Goal: Task Accomplishment & Management: Complete application form

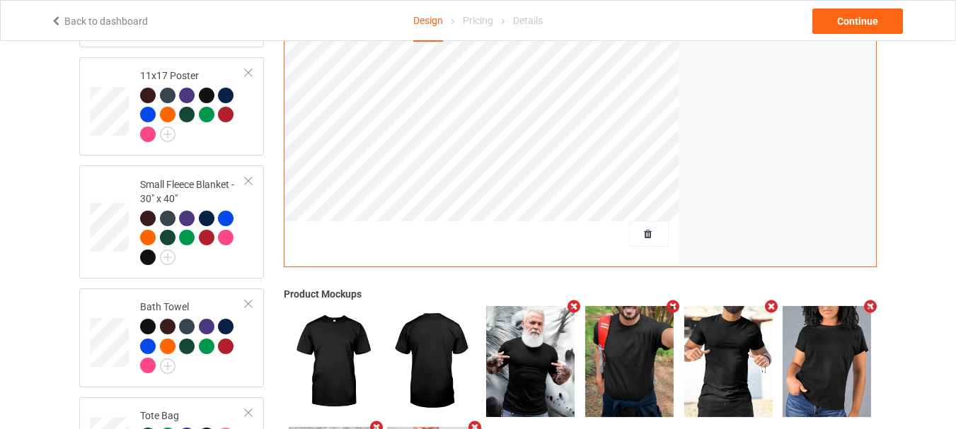
scroll to position [1244, 0]
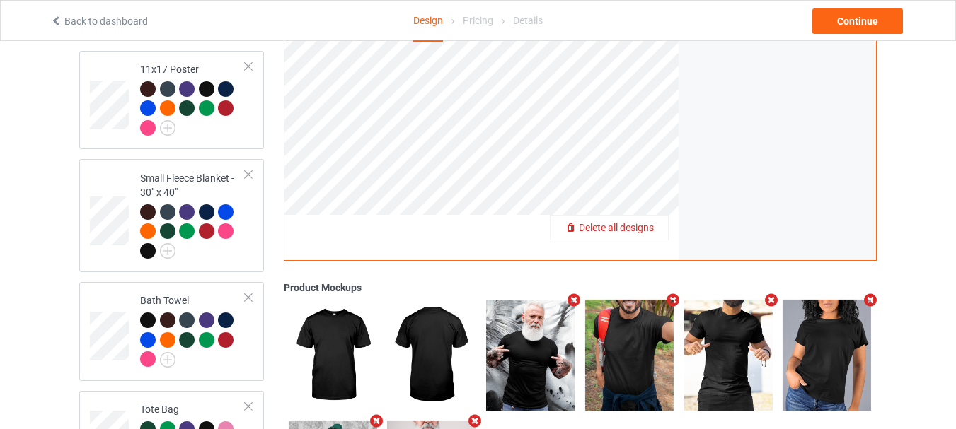
click at [644, 224] on span "Delete all designs" at bounding box center [616, 227] width 75 height 11
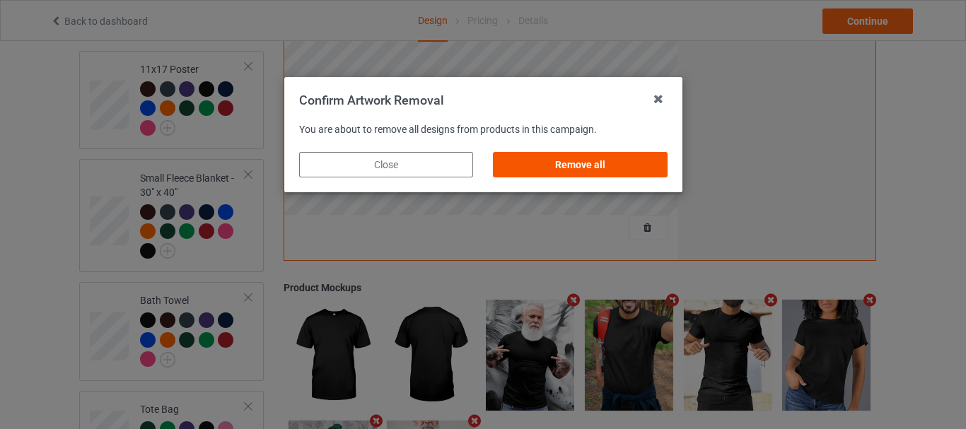
click at [603, 168] on div "Remove all" at bounding box center [580, 164] width 174 height 25
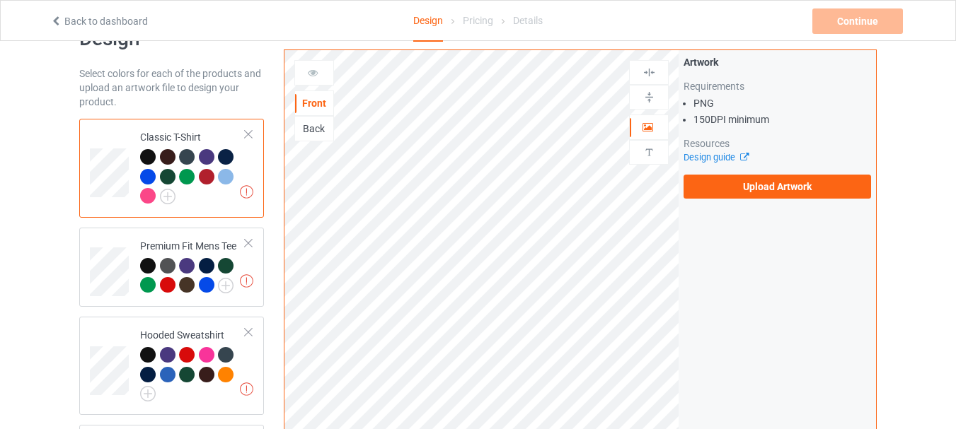
scroll to position [0, 0]
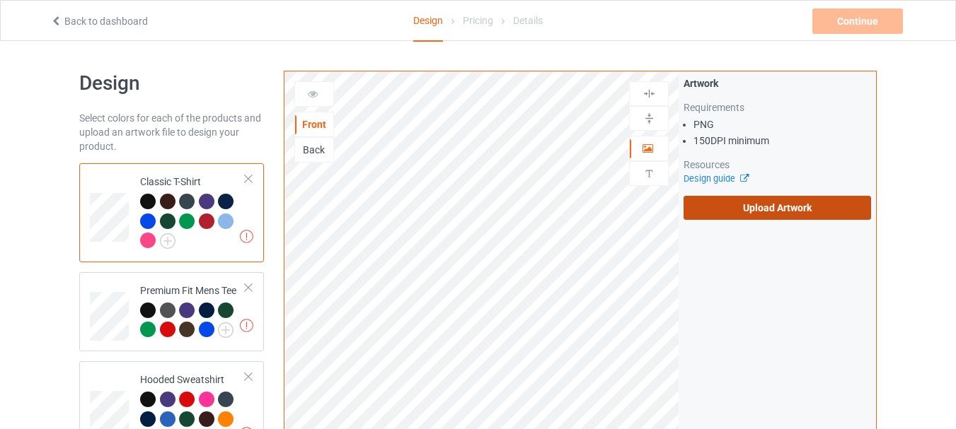
click at [764, 219] on label "Upload Artwork" at bounding box center [776, 208] width 187 height 24
click at [0, 0] on input "Upload Artwork" at bounding box center [0, 0] width 0 height 0
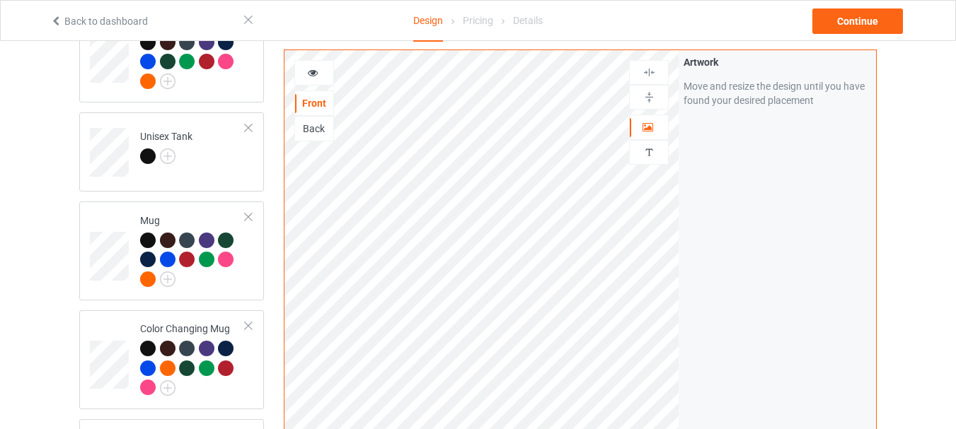
scroll to position [869, 0]
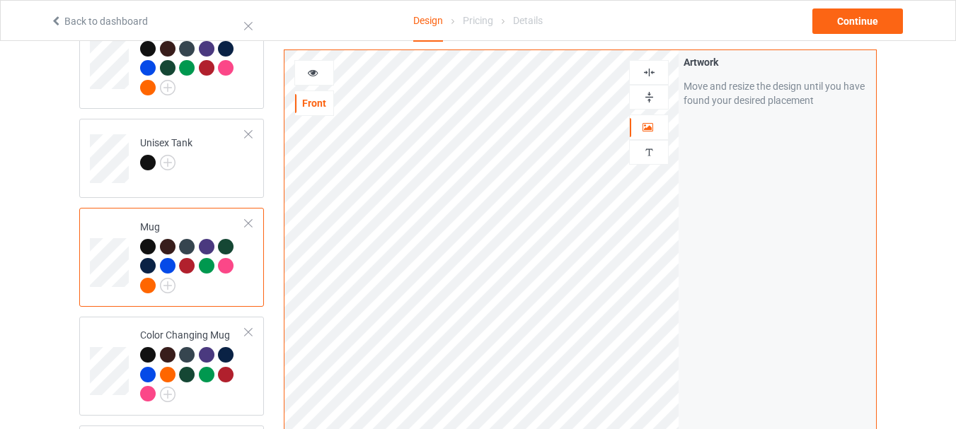
click at [648, 95] on img at bounding box center [648, 97] width 13 height 13
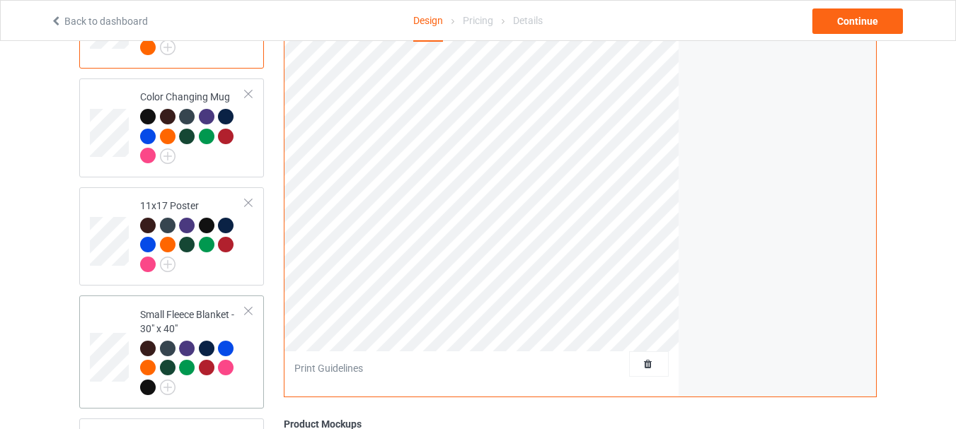
scroll to position [1136, 0]
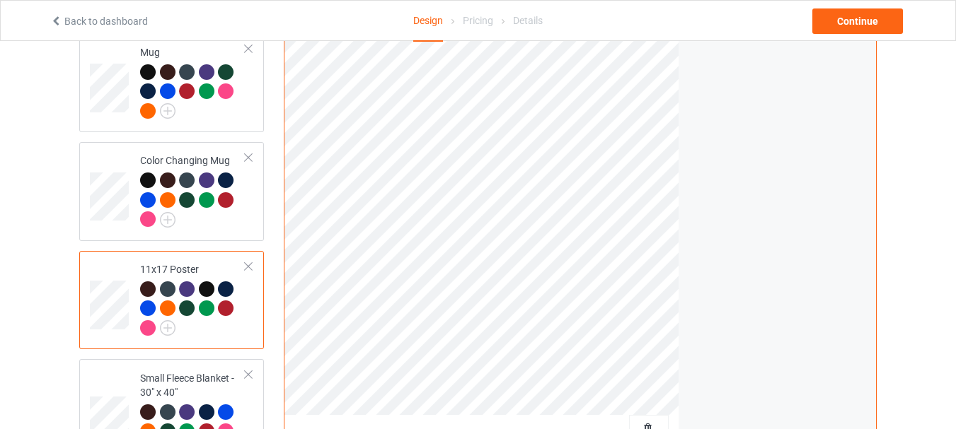
scroll to position [1045, 0]
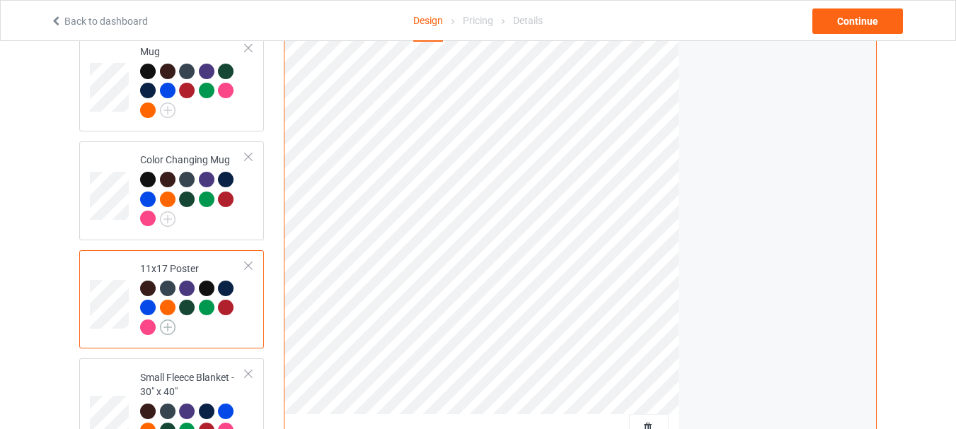
click at [166, 322] on img at bounding box center [168, 328] width 16 height 16
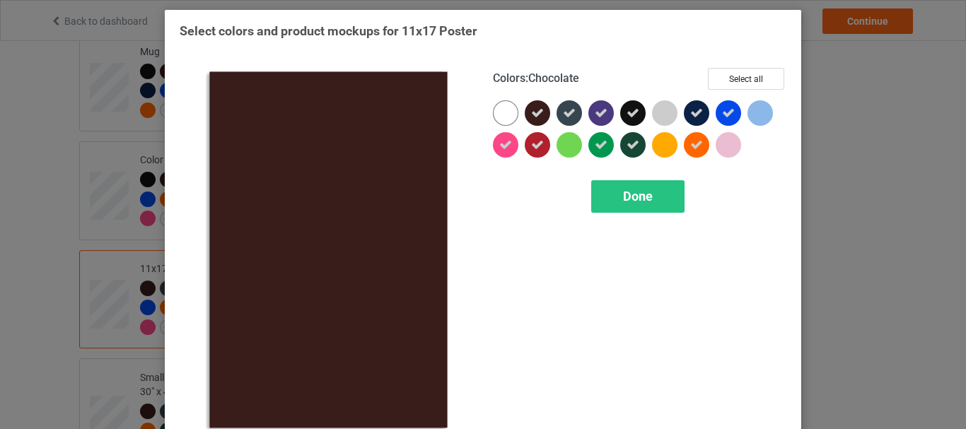
click at [533, 116] on icon at bounding box center [537, 113] width 13 height 13
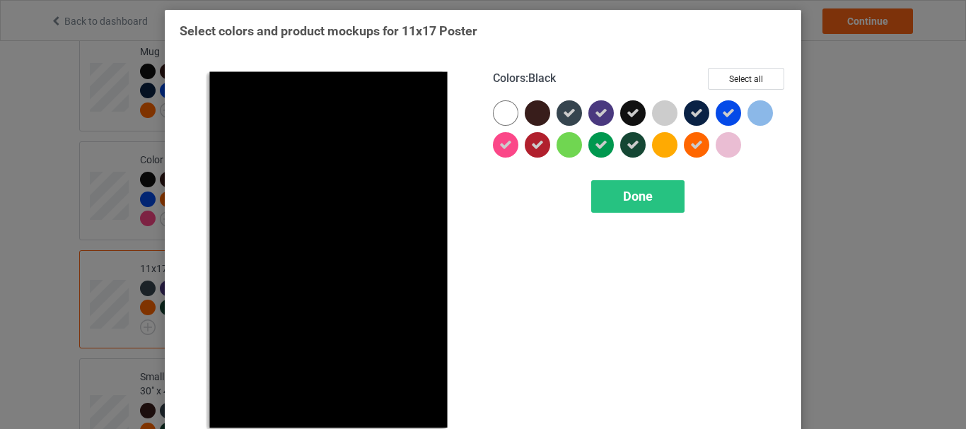
click at [627, 111] on icon at bounding box center [633, 113] width 13 height 13
click at [627, 111] on div at bounding box center [632, 112] width 25 height 25
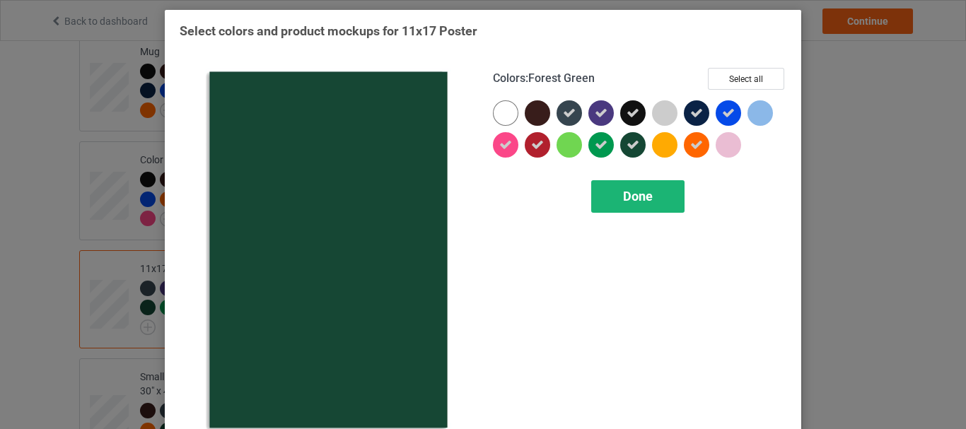
click at [642, 202] on span "Done" at bounding box center [638, 196] width 30 height 15
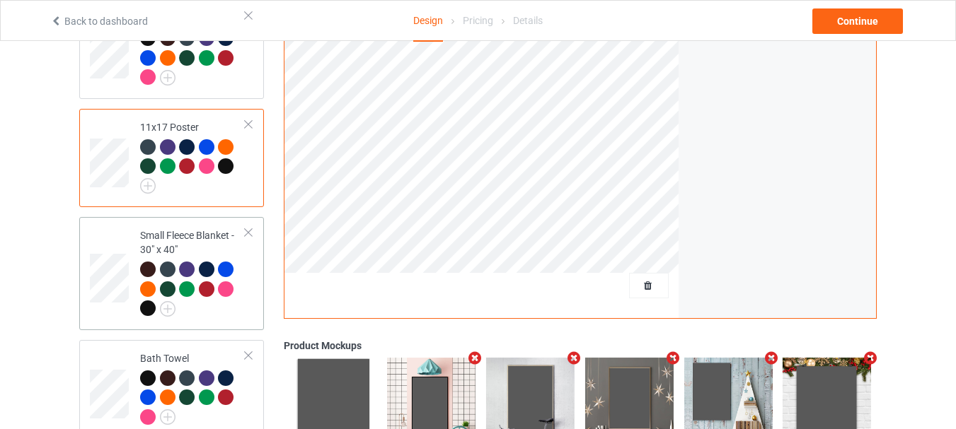
scroll to position [1195, 0]
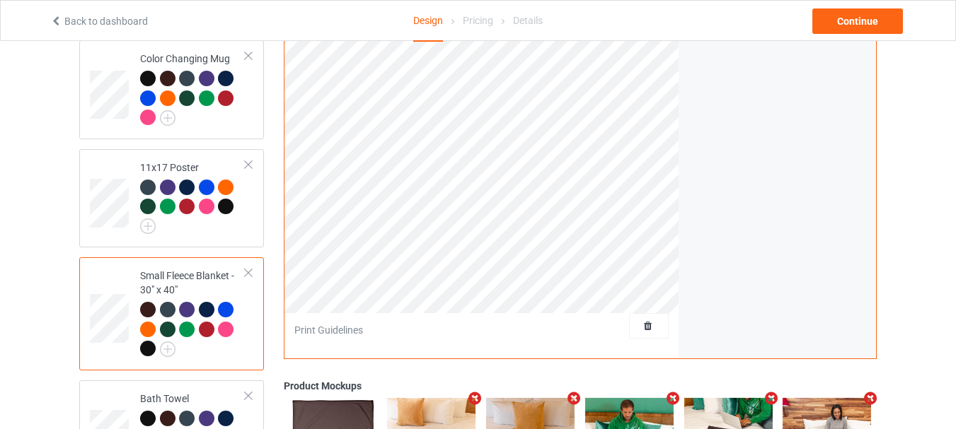
scroll to position [1162, 0]
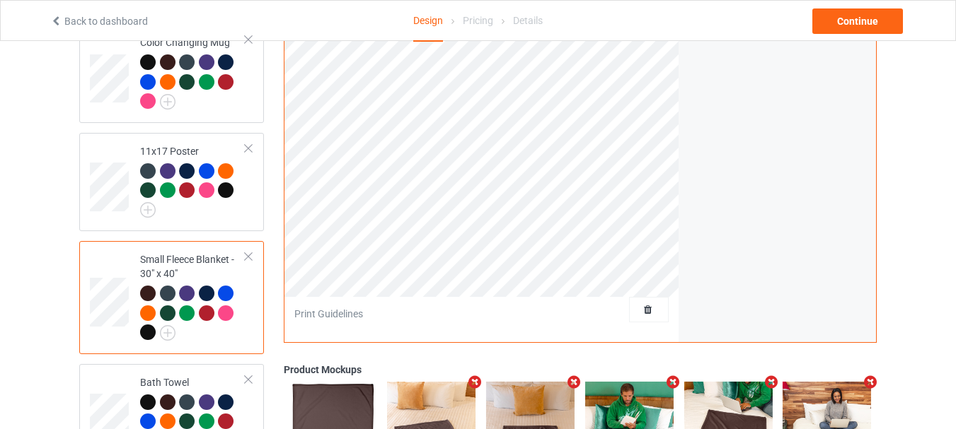
click at [211, 286] on div at bounding box center [207, 294] width 16 height 16
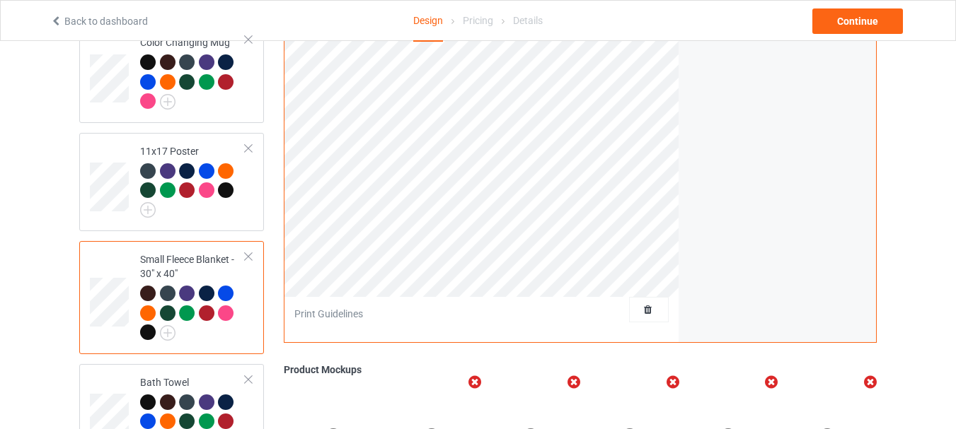
click at [206, 286] on div at bounding box center [207, 294] width 16 height 16
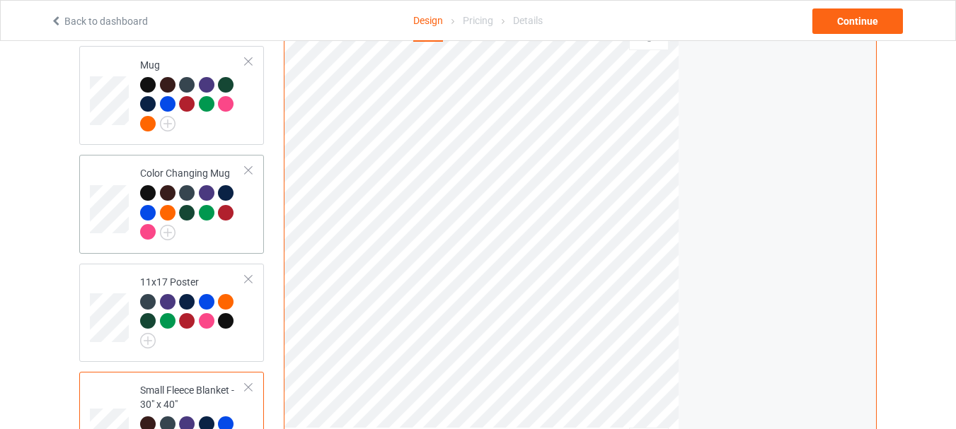
scroll to position [1026, 0]
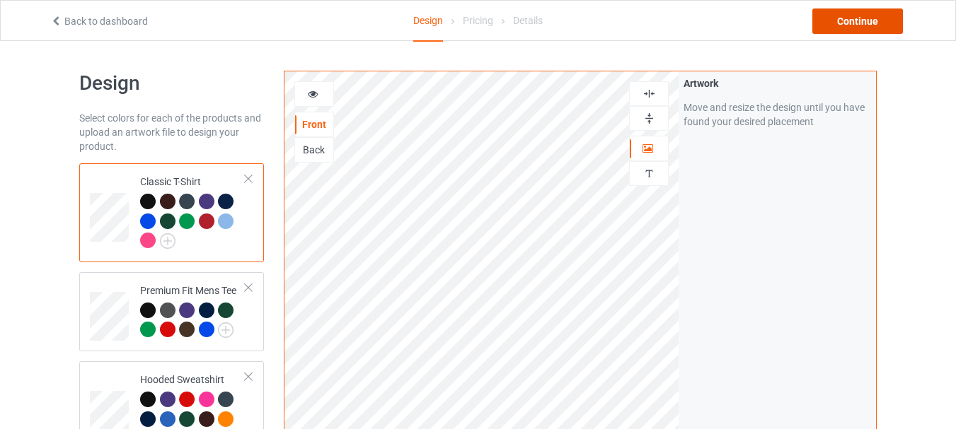
click at [859, 28] on div "Continue" at bounding box center [857, 20] width 91 height 25
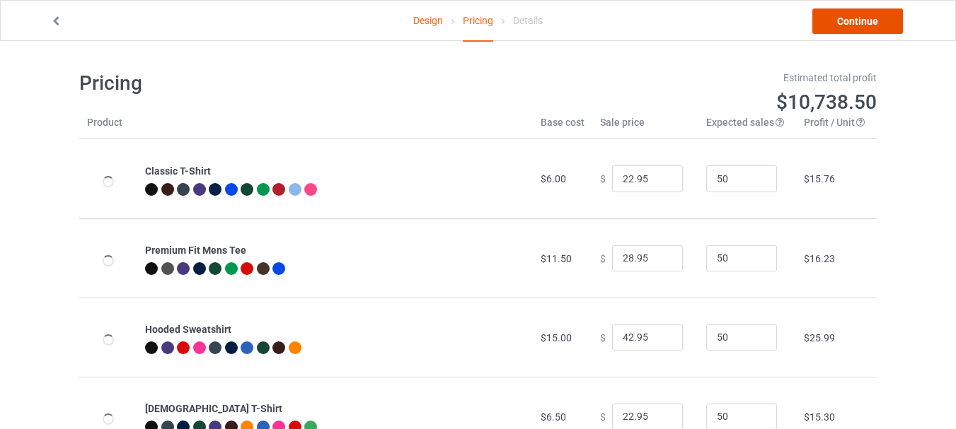
click at [852, 18] on link "Continue" at bounding box center [857, 20] width 91 height 25
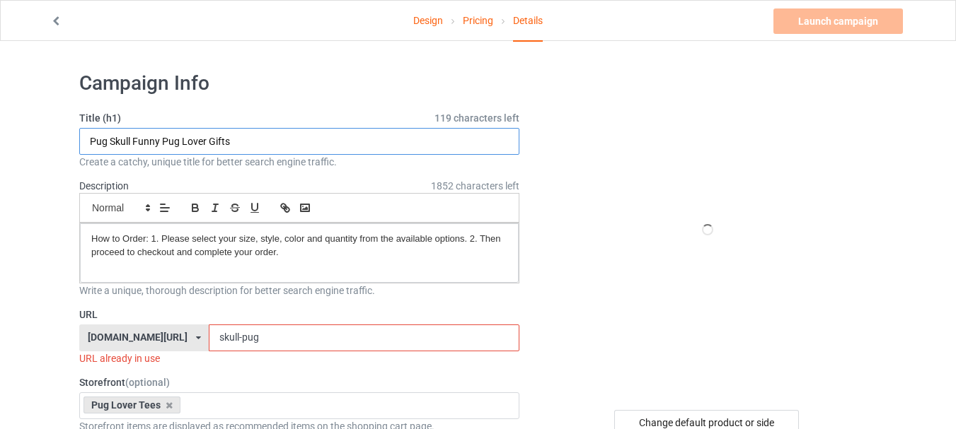
drag, startPoint x: 260, startPoint y: 152, endPoint x: 282, endPoint y: 146, distance: 23.5
click at [260, 152] on input "Pug Skull Funny Pug Lover Gifts" at bounding box center [299, 141] width 440 height 27
type input "Just A Spooky Pug Dog Head"
click at [342, 354] on div "URL already in use" at bounding box center [299, 359] width 440 height 14
click at [345, 344] on input "skull-pug" at bounding box center [364, 338] width 310 height 27
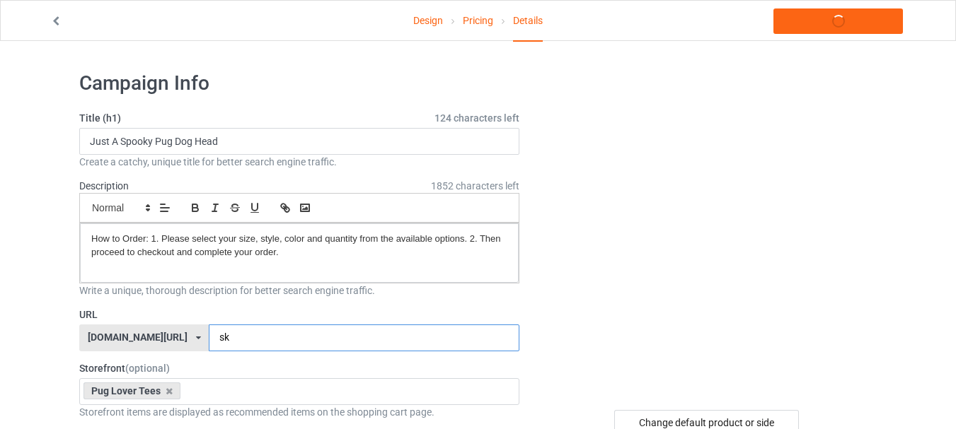
type input "s"
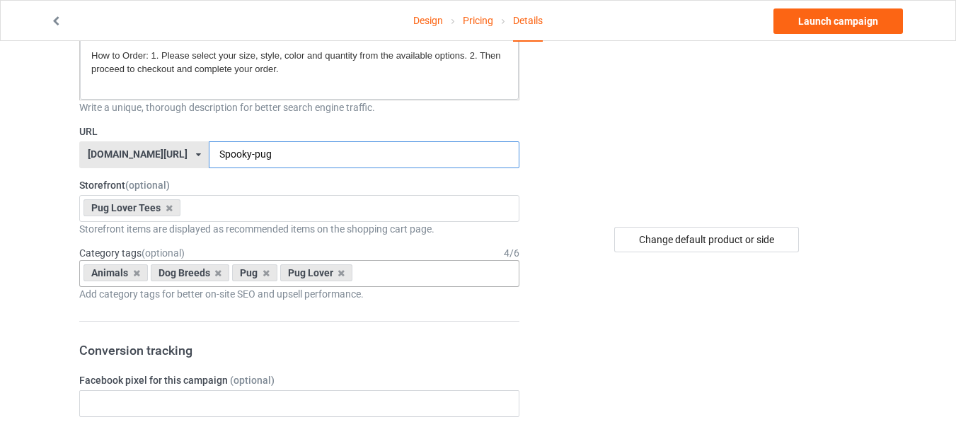
scroll to position [183, 0]
type input "Spooky-pug"
click at [414, 276] on div "Animals Dog Breeds Pug Pug Lover Age > 1-19 > 1 Age > 1-12 Months > 1 Month Age…" at bounding box center [299, 274] width 440 height 27
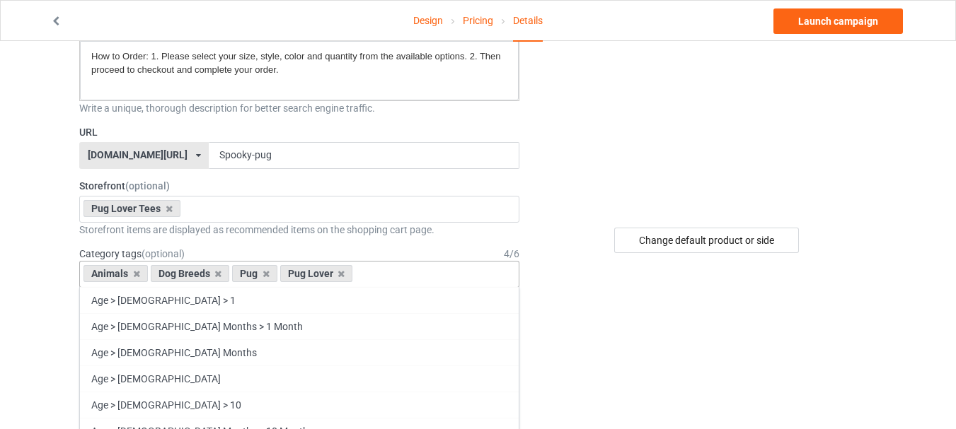
type input "j"
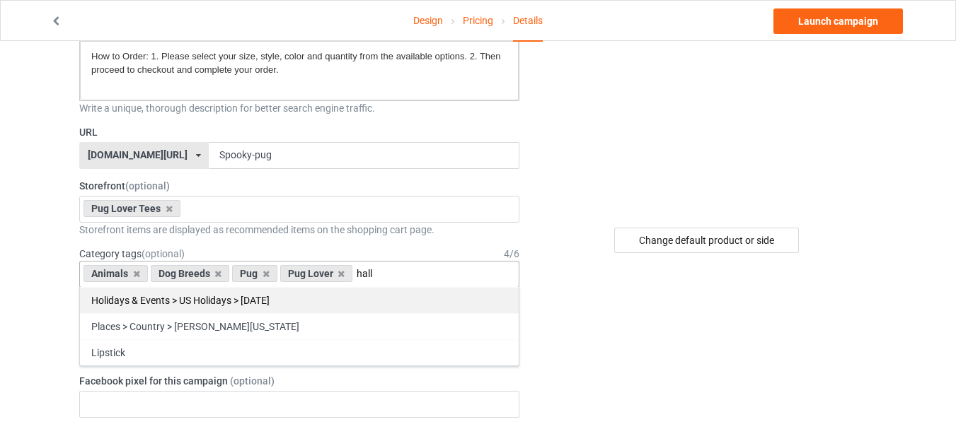
type input "hall"
click at [301, 299] on div "Holidays & Events > US Holidays > Halloween" at bounding box center [299, 300] width 439 height 26
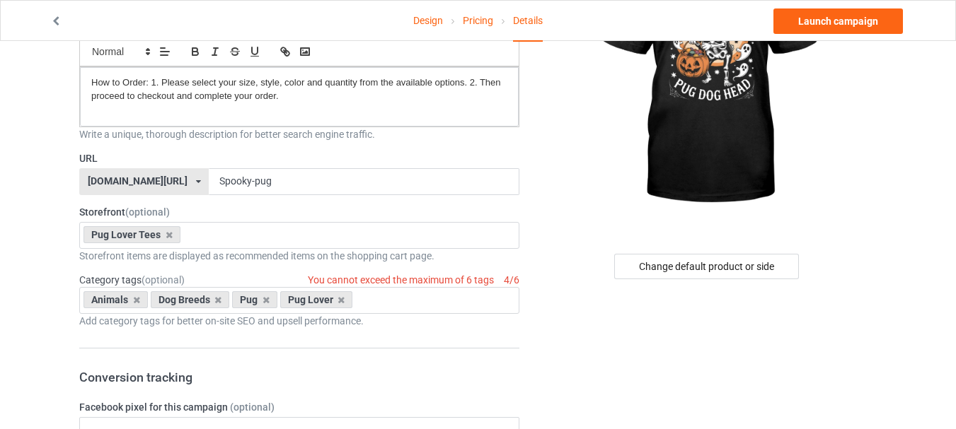
scroll to position [164, 0]
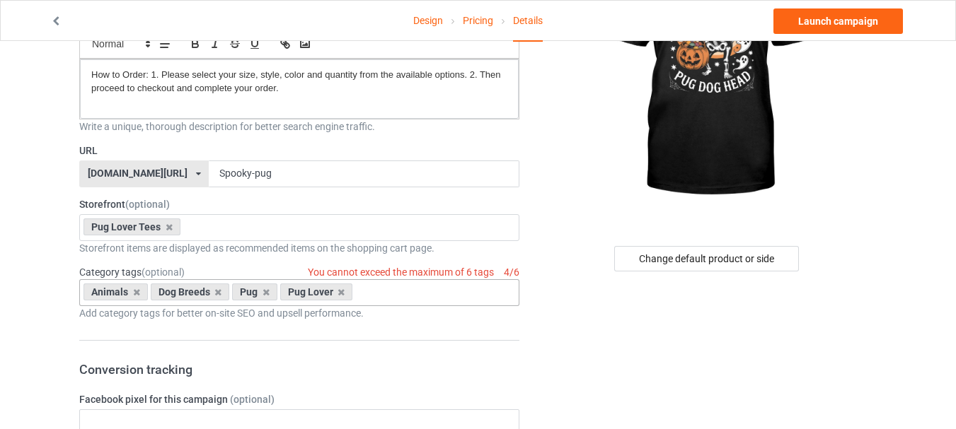
click at [433, 295] on div "Animals Dog Breeds Pug Pug Lover Age > 1-19 > 1 Age > 1-12 Months > 1 Month Age…" at bounding box center [299, 292] width 440 height 27
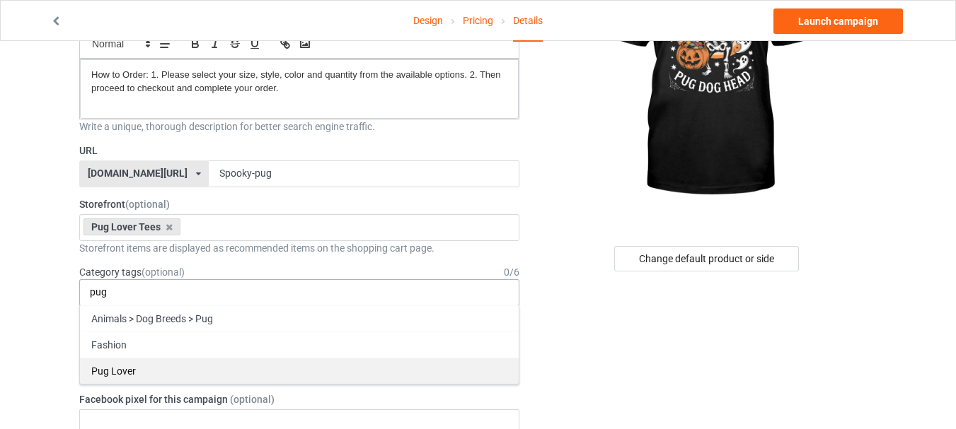
type input "pug"
click at [149, 365] on div "Pug Lover" at bounding box center [299, 371] width 439 height 26
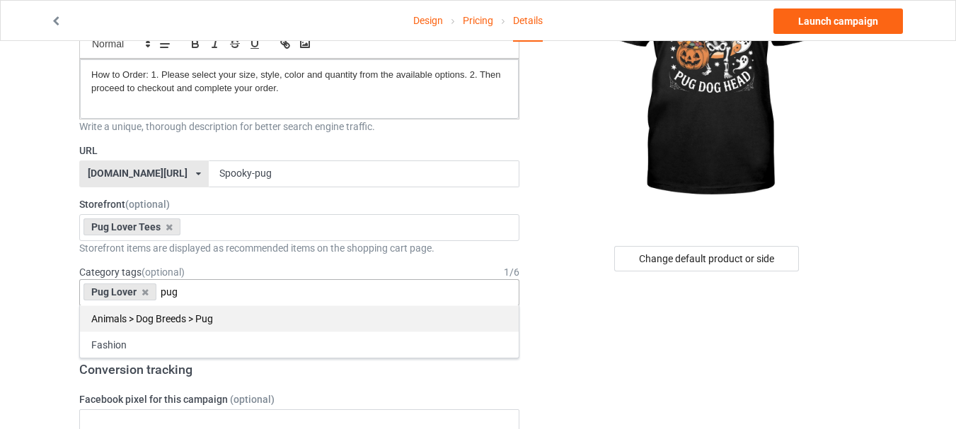
type input "pug"
click at [225, 326] on div "Animals > Dog Breeds > Pug" at bounding box center [299, 319] width 439 height 26
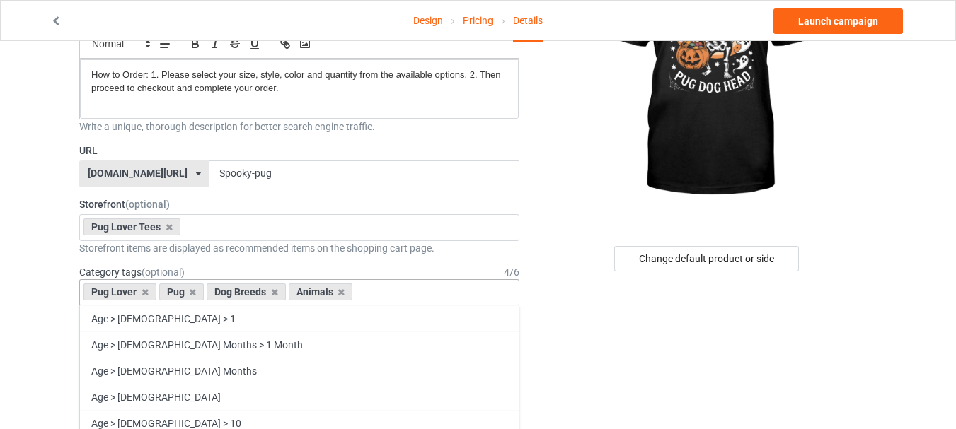
click at [437, 293] on div "Pug Lover Pug Dog Breeds Animals Age > 1-19 > 1 Age > 1-12 Months > 1 Month Age…" at bounding box center [299, 292] width 440 height 27
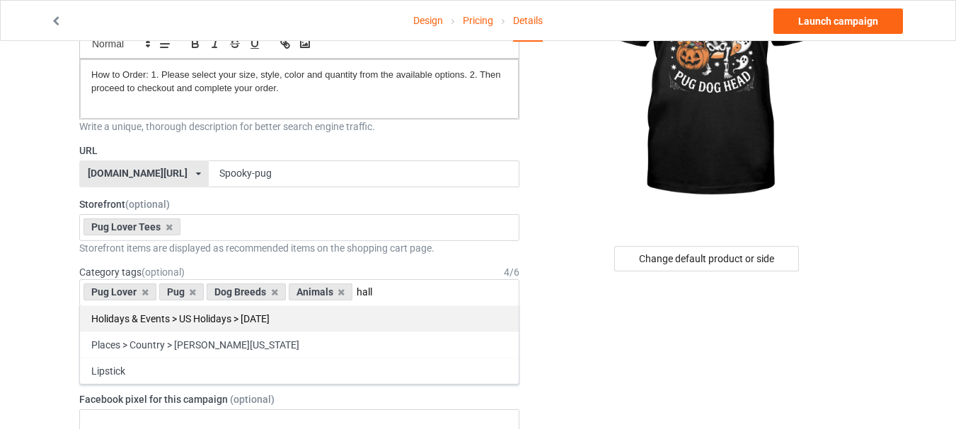
type input "hall"
click at [333, 313] on div "Holidays & Events > US Holidays > Halloween" at bounding box center [299, 319] width 439 height 26
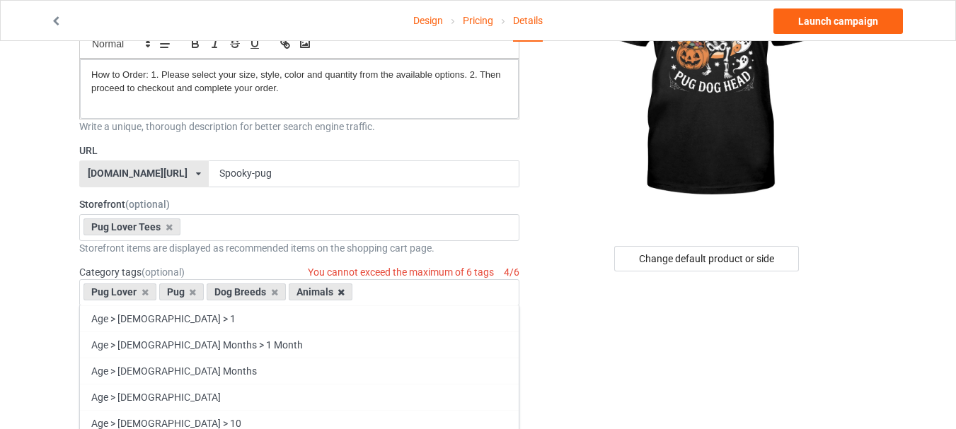
click at [342, 293] on icon at bounding box center [340, 292] width 7 height 9
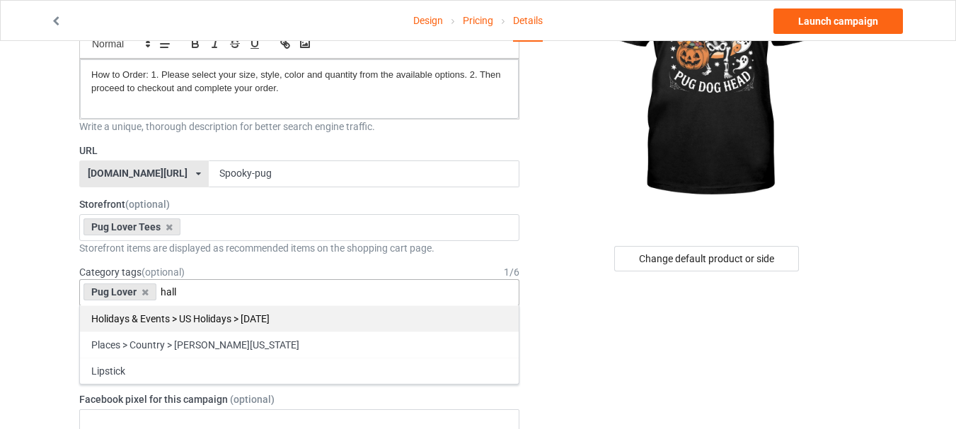
type input "hall"
click at [293, 315] on div "Holidays & Events > US Holidays > Halloween" at bounding box center [299, 319] width 439 height 26
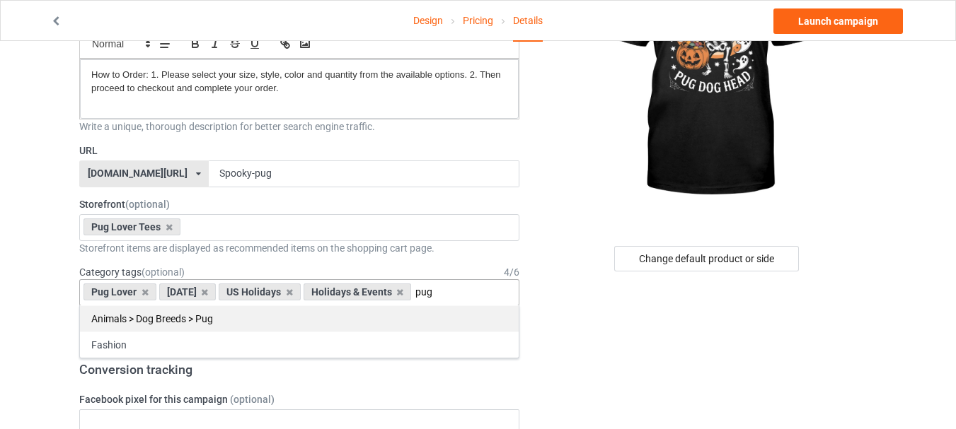
type input "pug"
click at [170, 328] on div "Animals > Dog Breeds > Pug" at bounding box center [299, 319] width 439 height 26
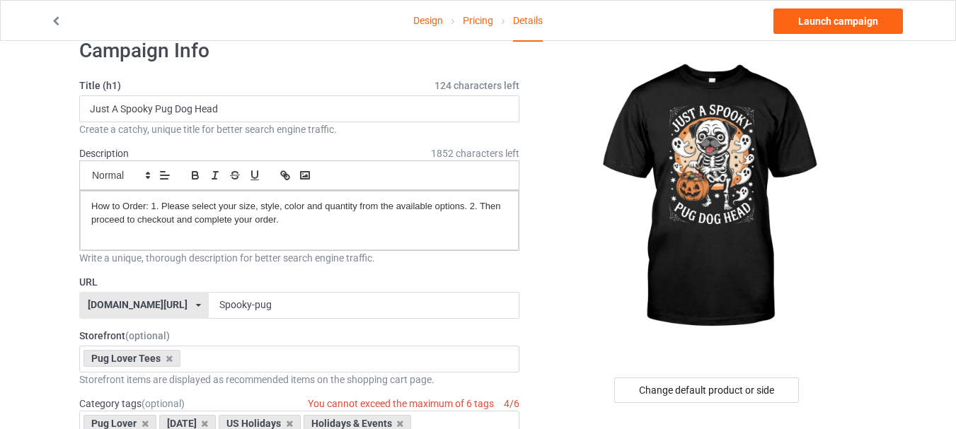
scroll to position [0, 0]
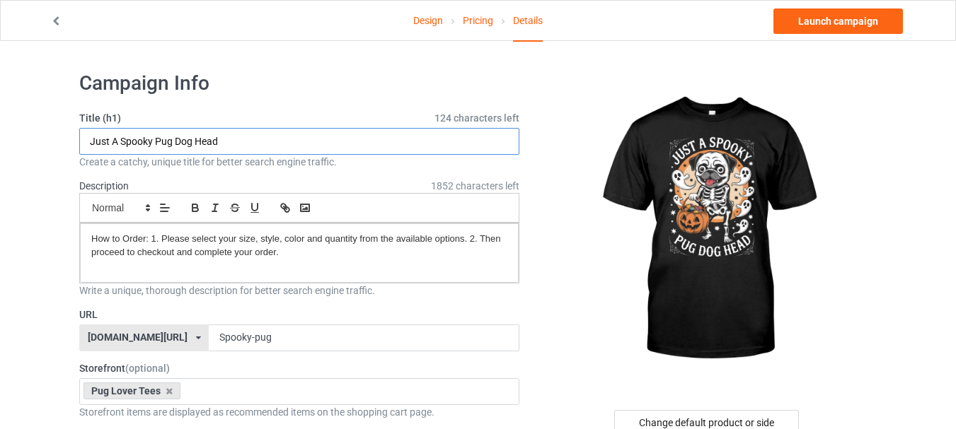
click at [91, 141] on input "Just A Spooky Pug Dog Head" at bounding box center [299, 141] width 440 height 27
drag, startPoint x: 236, startPoint y: 146, endPoint x: 54, endPoint y: 141, distance: 182.6
click at [333, 146] on input "Just A Spooky Pug Dog Head" at bounding box center [299, 141] width 440 height 27
copy label "Description"
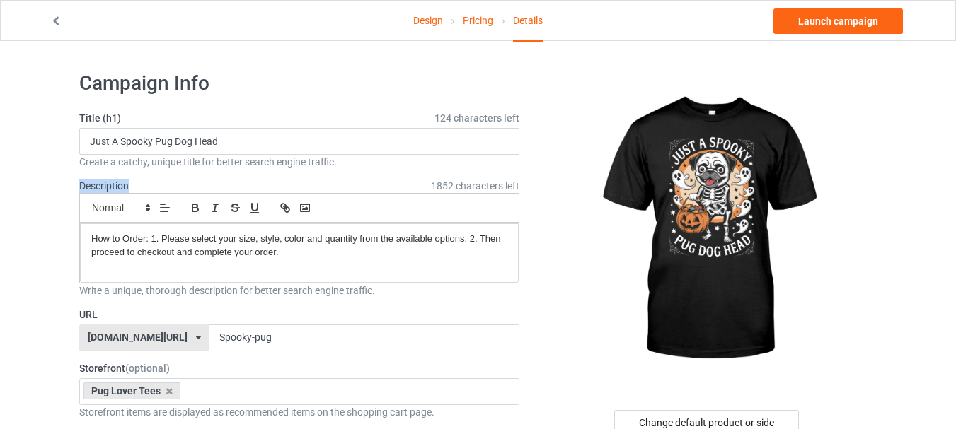
drag, startPoint x: 87, startPoint y: 186, endPoint x: 136, endPoint y: 191, distance: 49.1
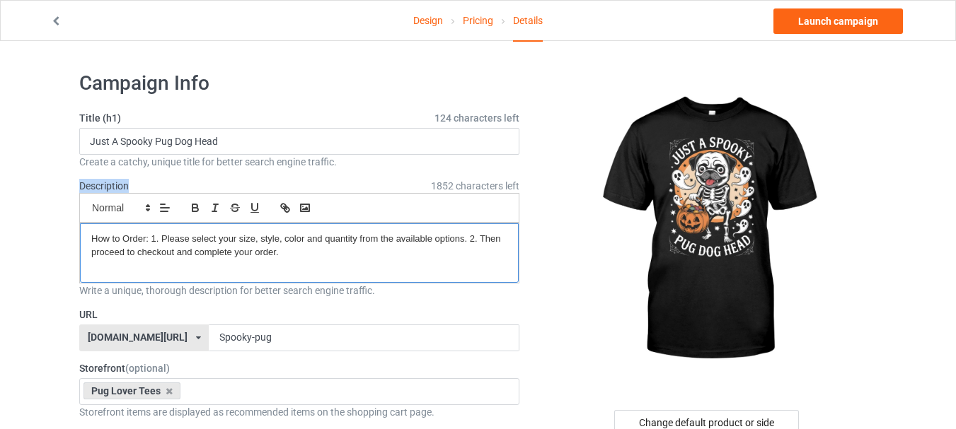
click at [321, 256] on p "How to Order: 1. Please select your size, style, color and quantity from the av…" at bounding box center [299, 246] width 416 height 26
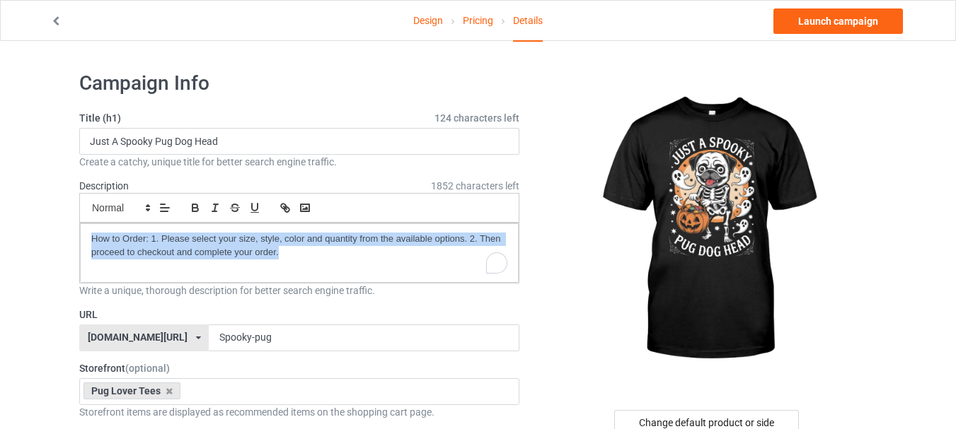
paste div
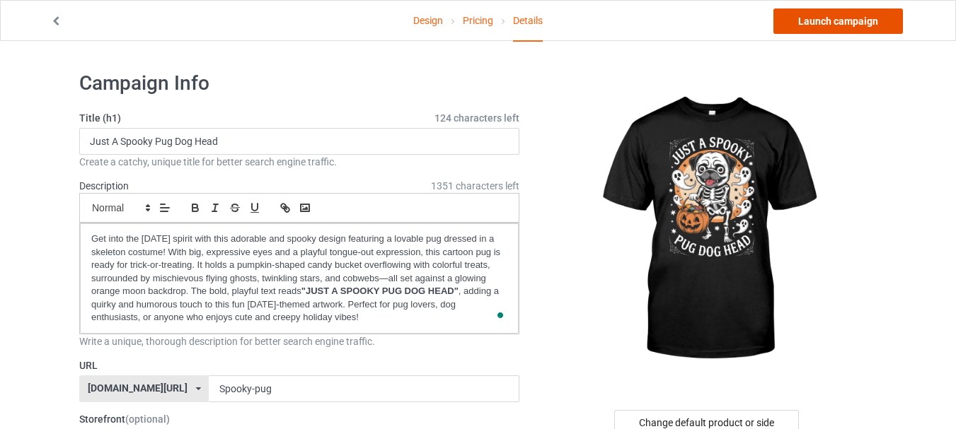
click at [858, 25] on link "Launch campaign" at bounding box center [837, 20] width 129 height 25
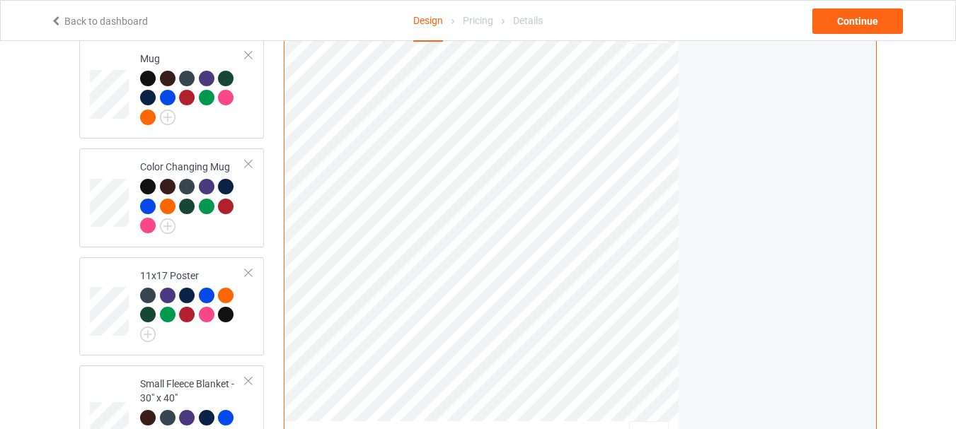
scroll to position [1044, 0]
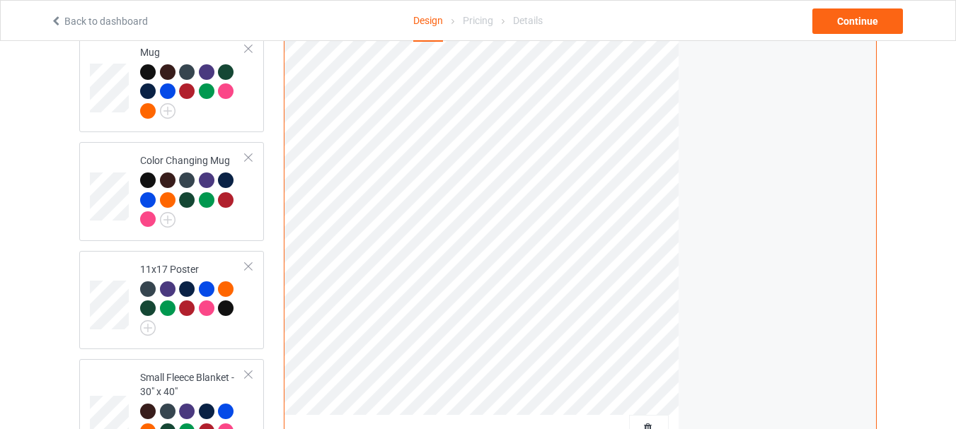
click at [647, 415] on div at bounding box center [649, 427] width 40 height 25
click at [653, 422] on span "Delete all designs" at bounding box center [616, 427] width 75 height 11
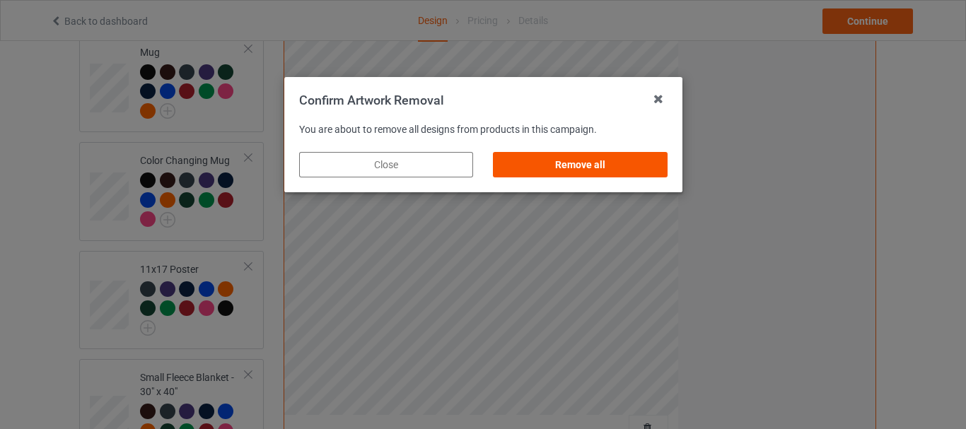
click at [618, 167] on div "Remove all" at bounding box center [580, 164] width 174 height 25
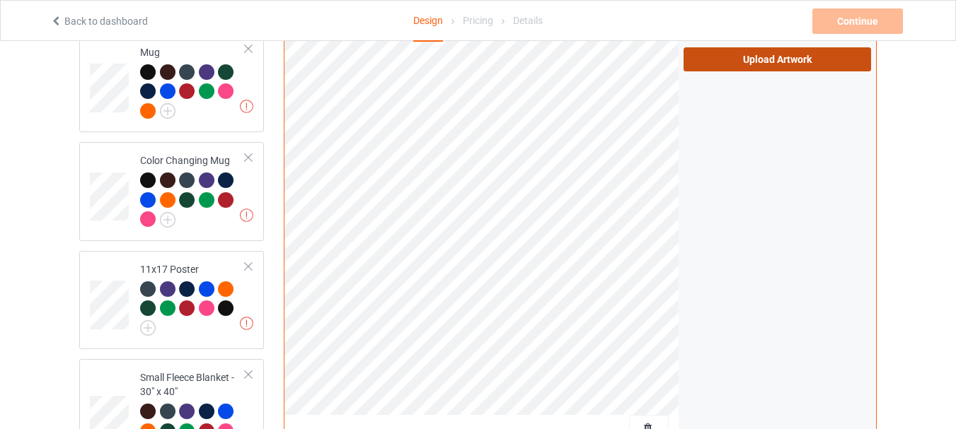
click at [746, 59] on label "Upload Artwork" at bounding box center [776, 59] width 187 height 24
click at [0, 0] on input "Upload Artwork" at bounding box center [0, 0] width 0 height 0
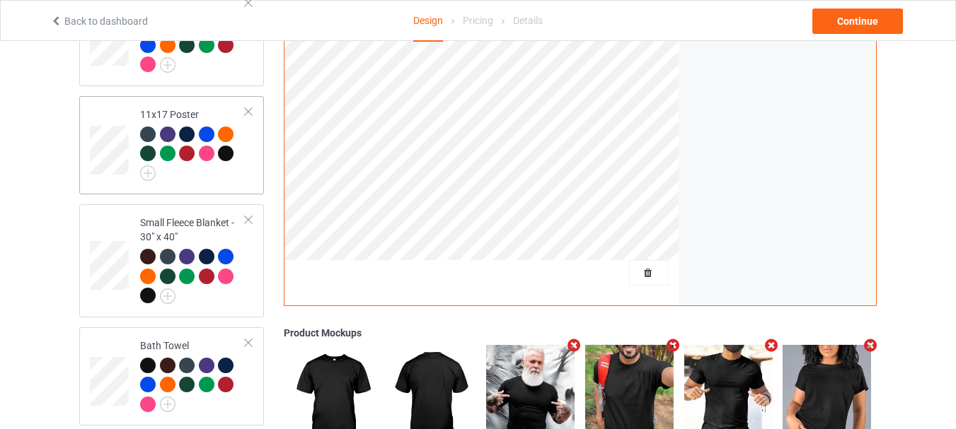
scroll to position [1198, 0]
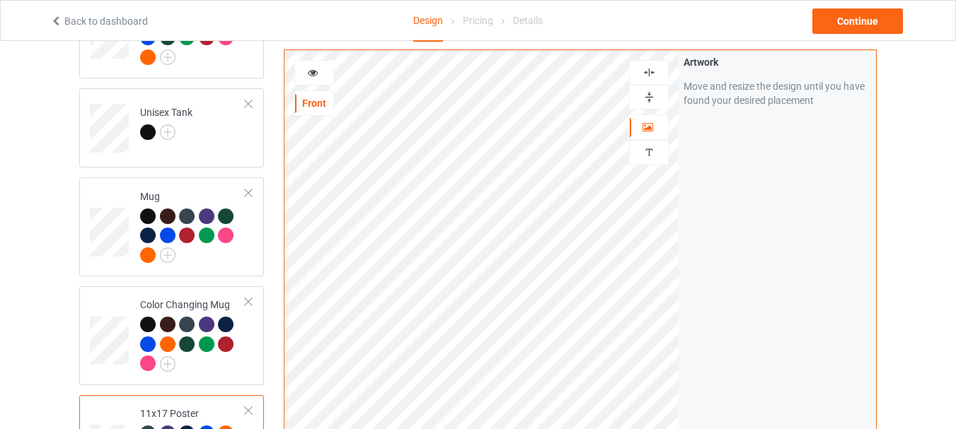
scroll to position [896, 0]
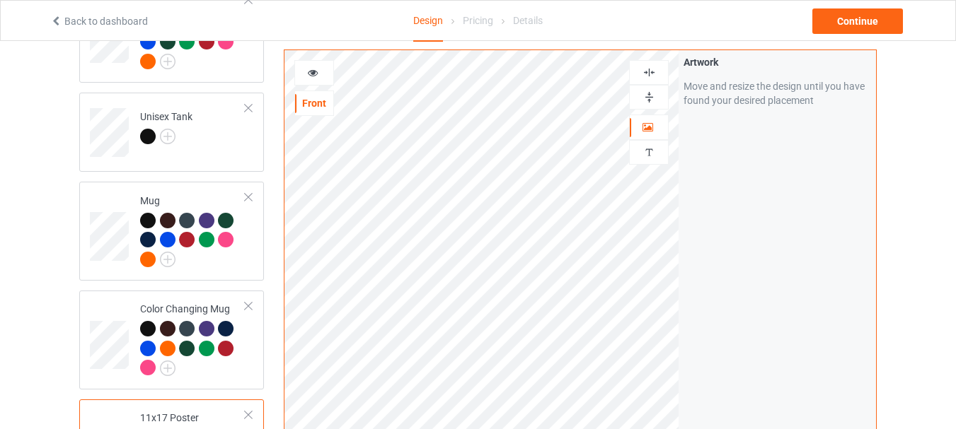
click at [649, 95] on img at bounding box center [648, 97] width 13 height 13
click at [651, 74] on img at bounding box center [648, 72] width 13 height 13
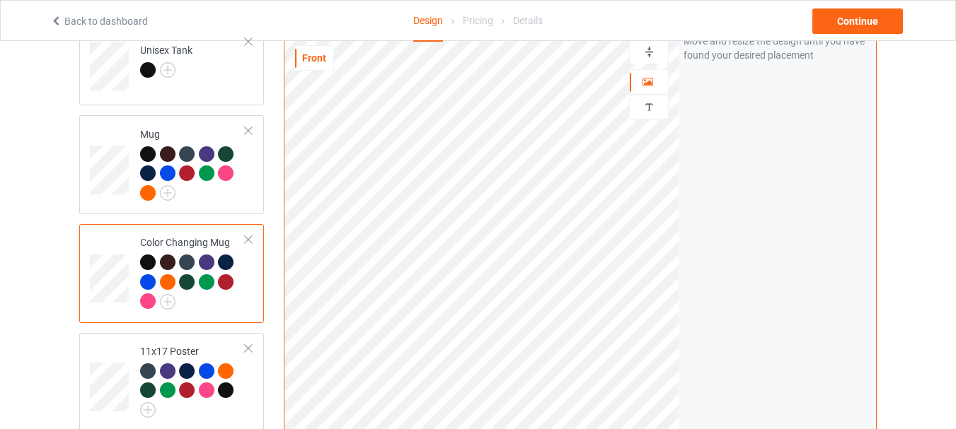
scroll to position [958, 0]
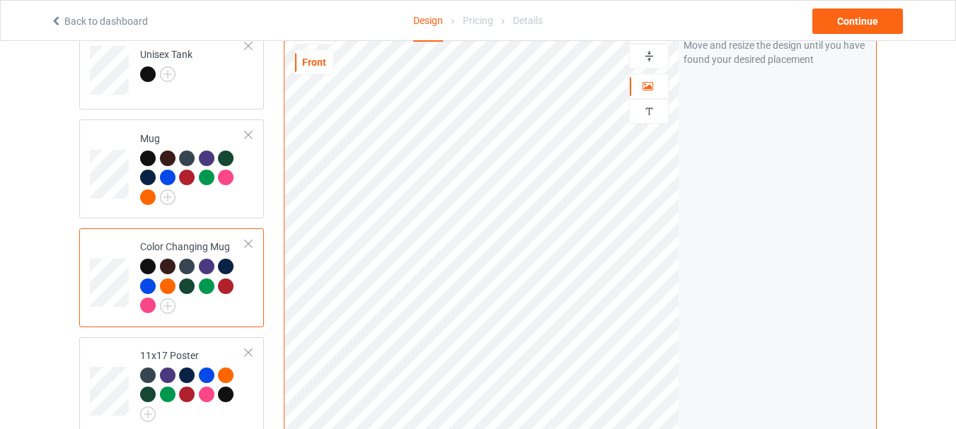
click at [644, 56] on img at bounding box center [648, 56] width 13 height 13
click at [854, 16] on div "Continue" at bounding box center [857, 20] width 91 height 25
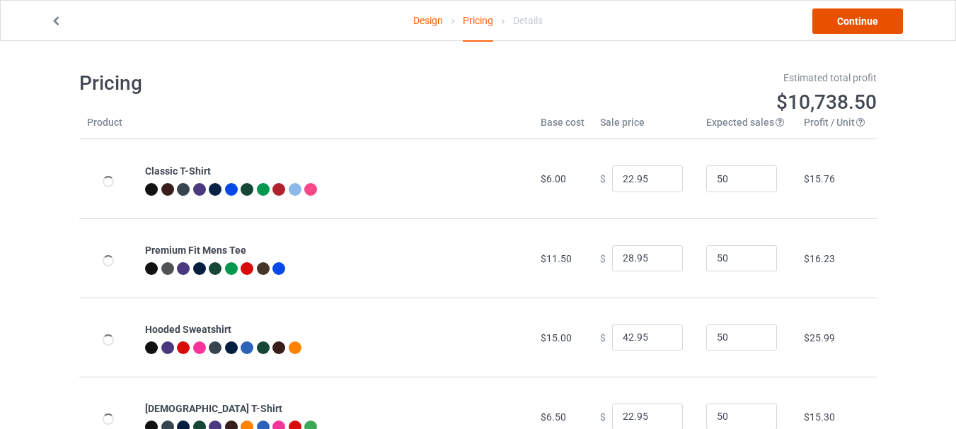
drag, startPoint x: 860, startPoint y: 16, endPoint x: 864, endPoint y: 23, distance: 7.9
click at [859, 17] on link "Continue" at bounding box center [857, 20] width 91 height 25
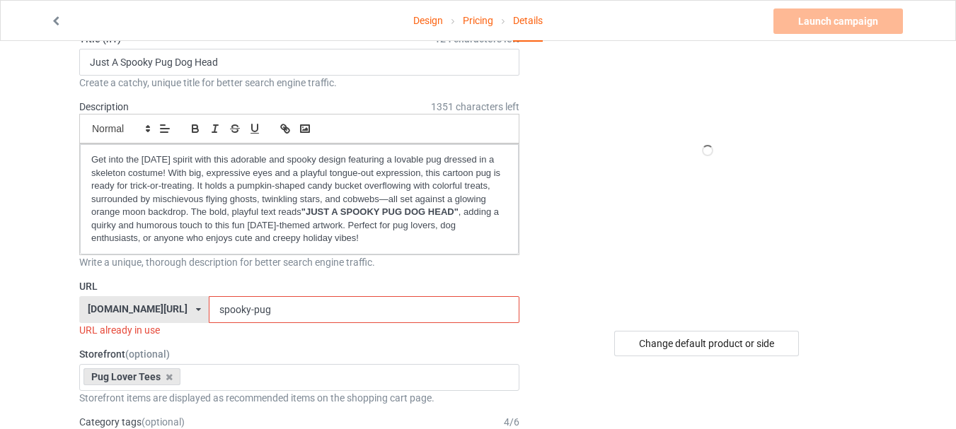
scroll to position [80, 0]
click at [334, 308] on input "spooky-pug" at bounding box center [364, 309] width 310 height 27
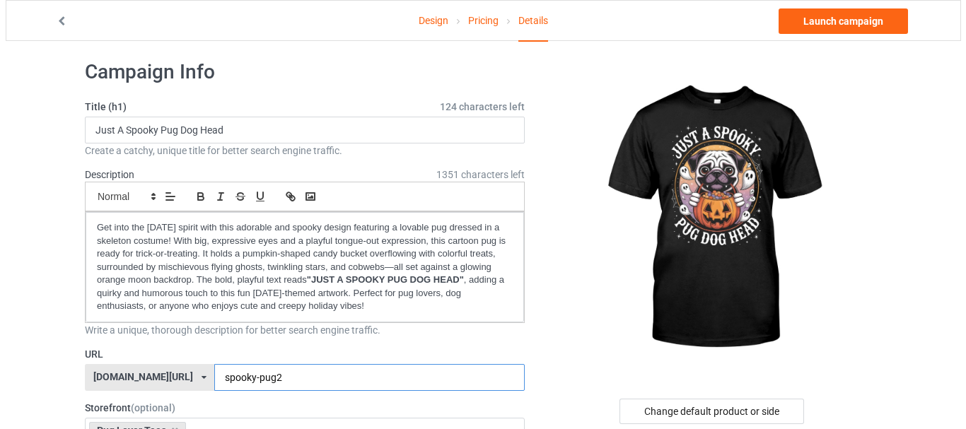
scroll to position [0, 0]
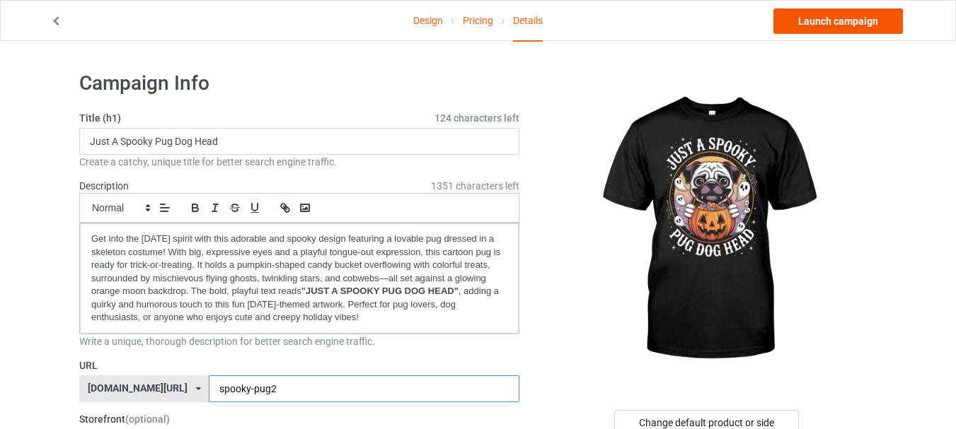
type input "spooky-pug2"
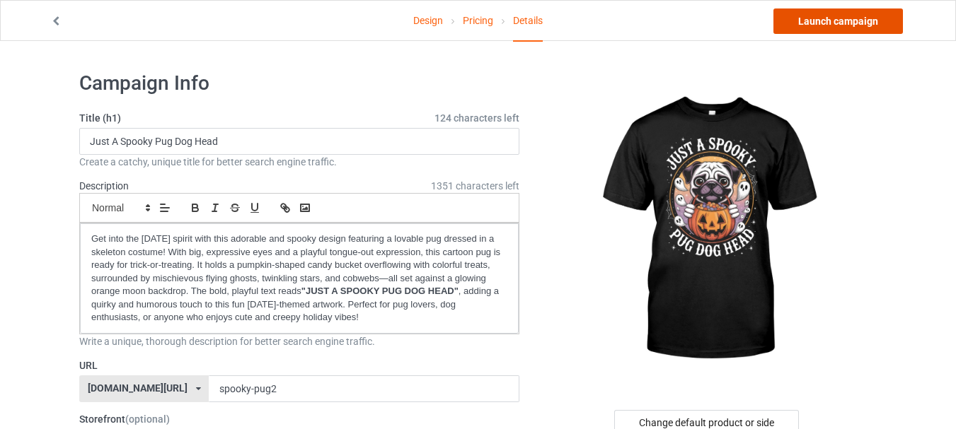
drag, startPoint x: 867, startPoint y: 22, endPoint x: 864, endPoint y: 32, distance: 10.1
click at [865, 21] on link "Launch campaign" at bounding box center [837, 20] width 129 height 25
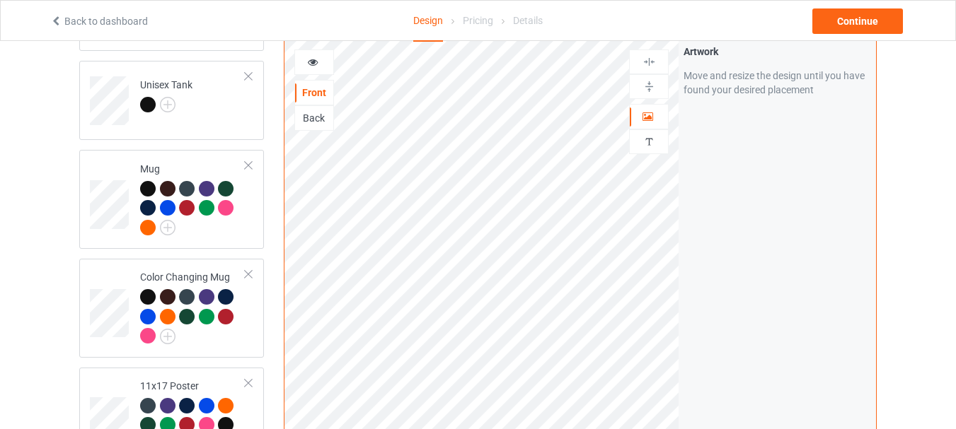
scroll to position [930, 0]
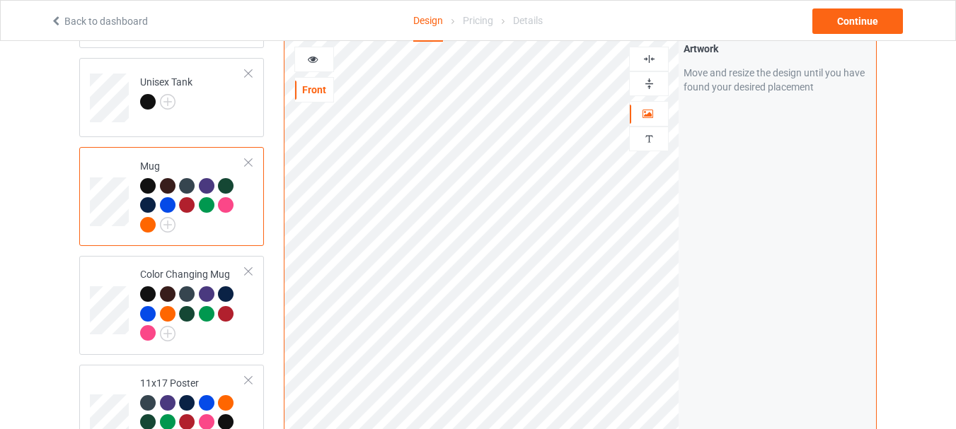
click at [648, 77] on img at bounding box center [648, 83] width 13 height 13
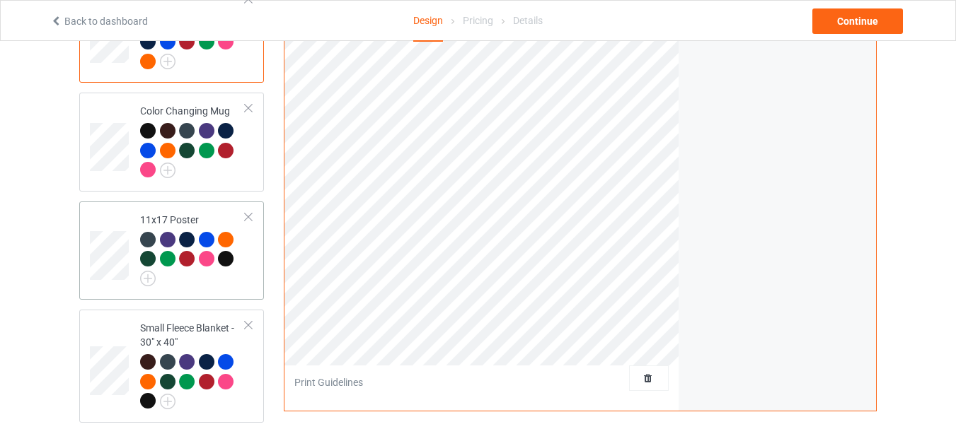
scroll to position [1094, 0]
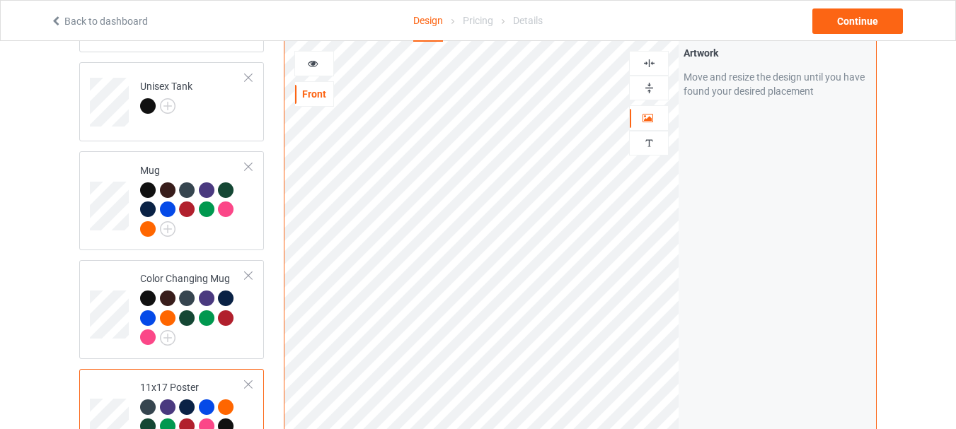
scroll to position [915, 0]
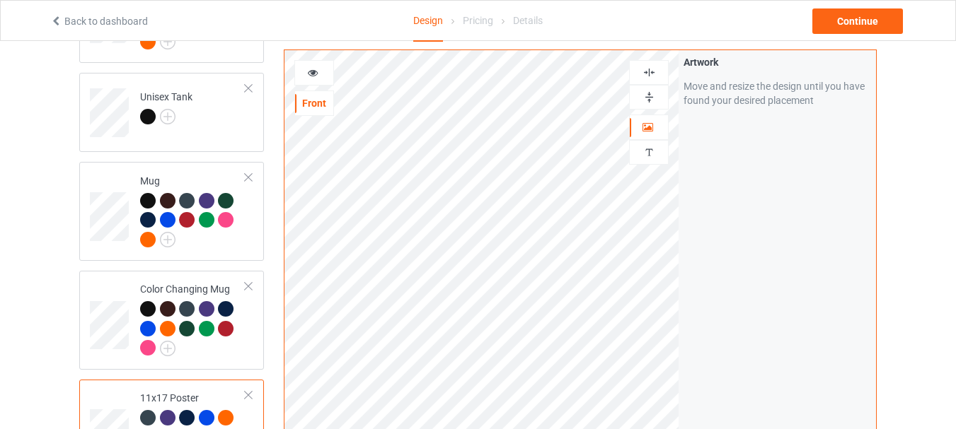
click at [648, 95] on img at bounding box center [648, 97] width 13 height 13
click at [652, 72] on img at bounding box center [648, 72] width 13 height 13
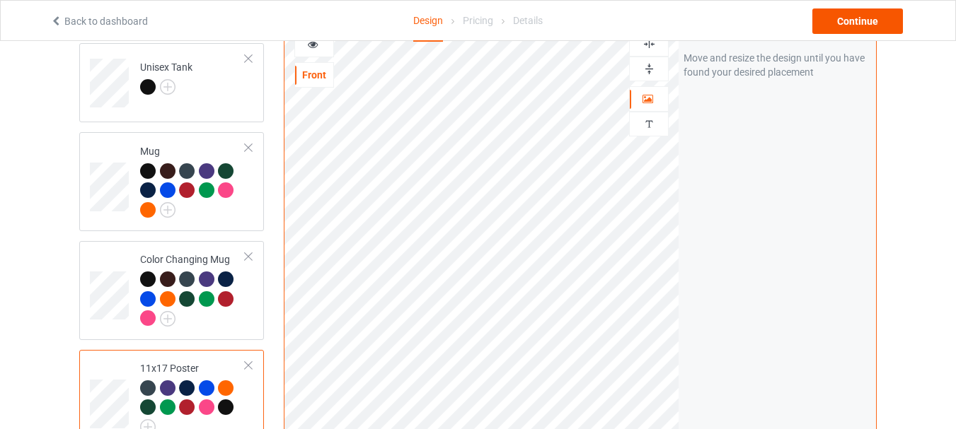
scroll to position [952, 0]
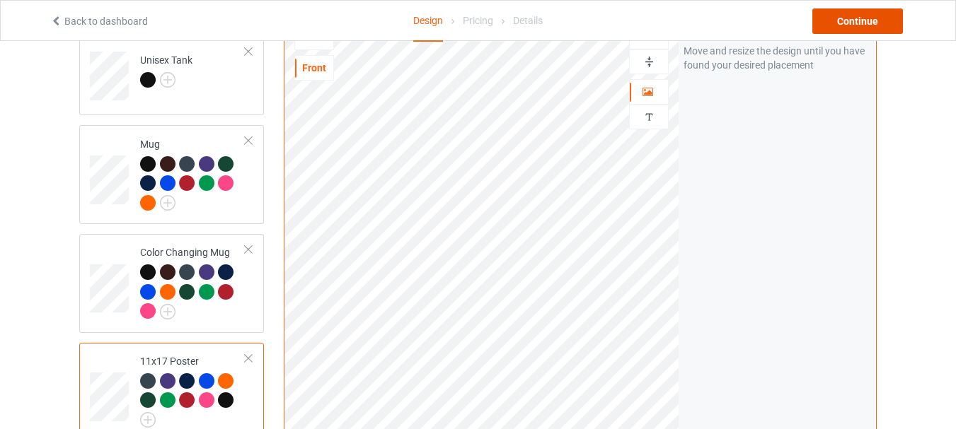
click at [839, 22] on div "Continue" at bounding box center [857, 20] width 91 height 25
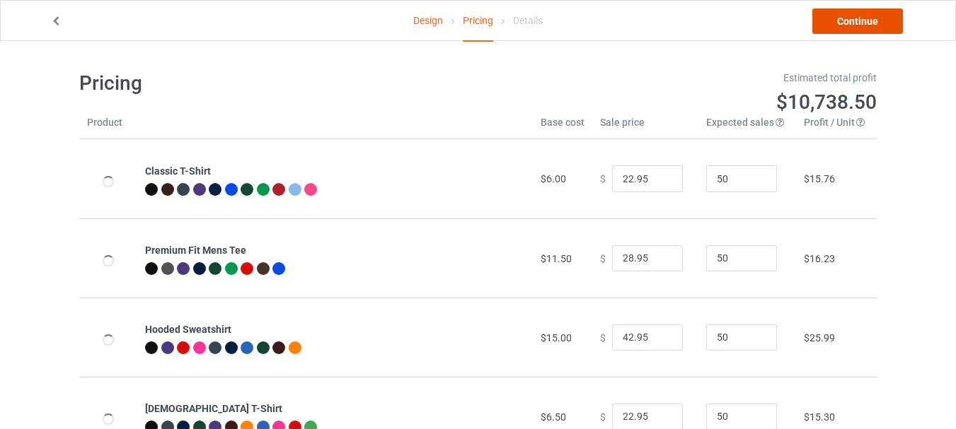
click at [838, 21] on link "Continue" at bounding box center [857, 20] width 91 height 25
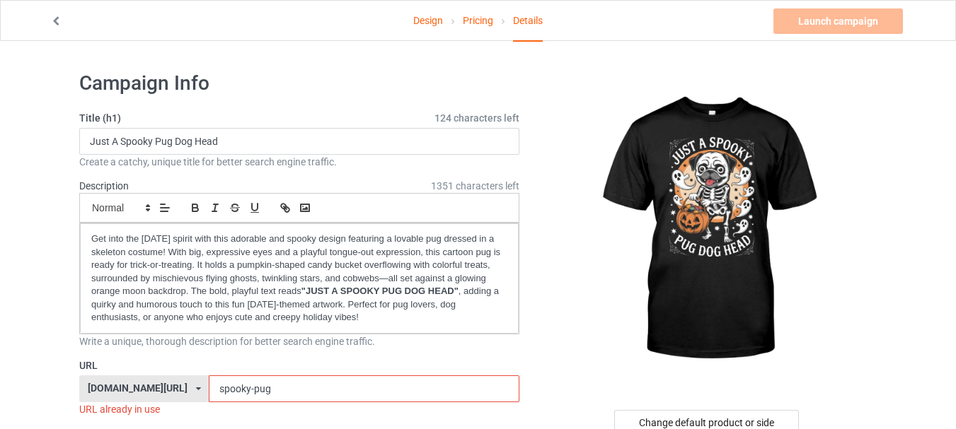
click at [715, 170] on img at bounding box center [707, 230] width 255 height 318
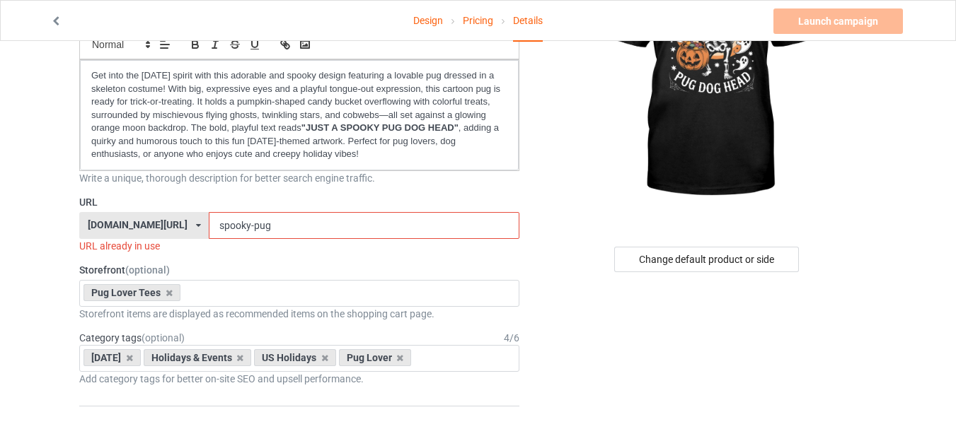
scroll to position [164, 0]
click at [378, 236] on input "spooky-pug" at bounding box center [364, 225] width 310 height 27
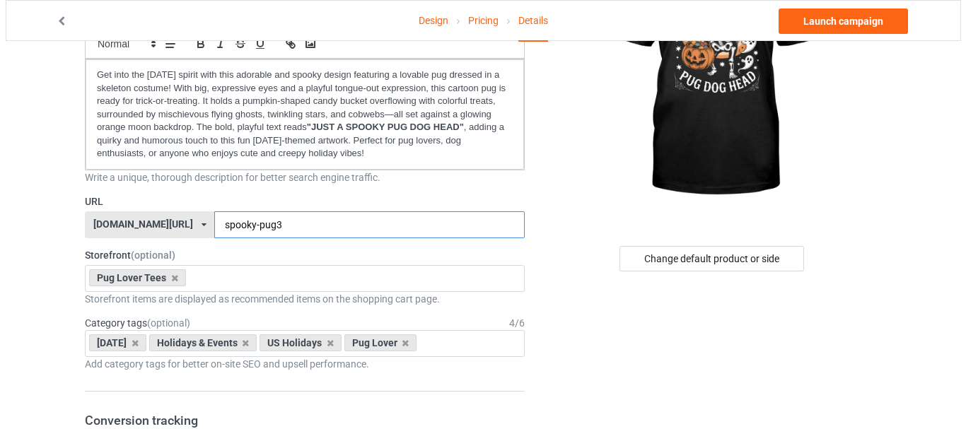
scroll to position [0, 0]
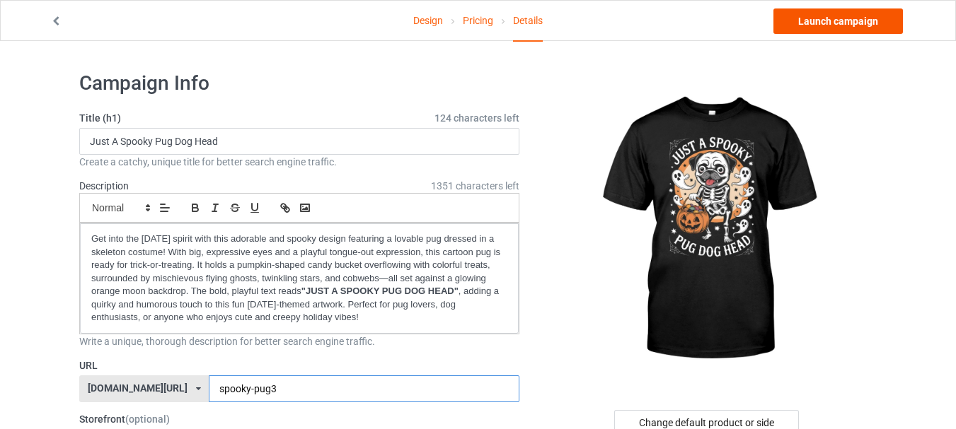
type input "spooky-pug3"
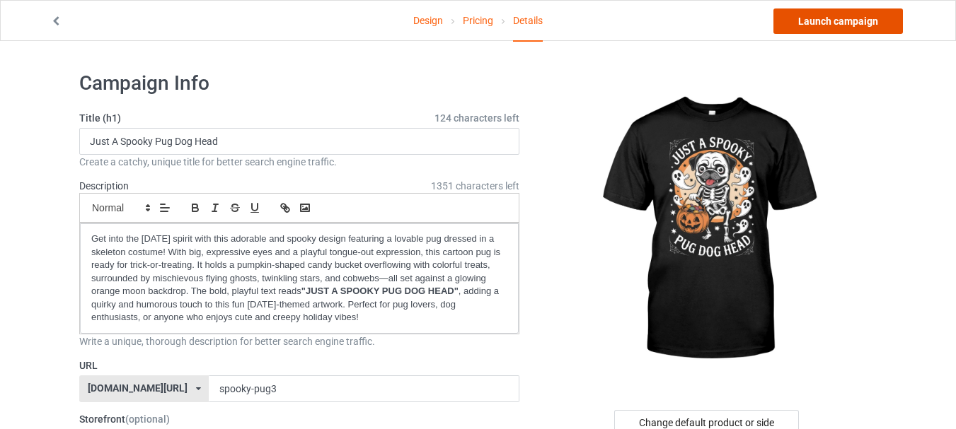
click at [835, 18] on link "Launch campaign" at bounding box center [837, 20] width 129 height 25
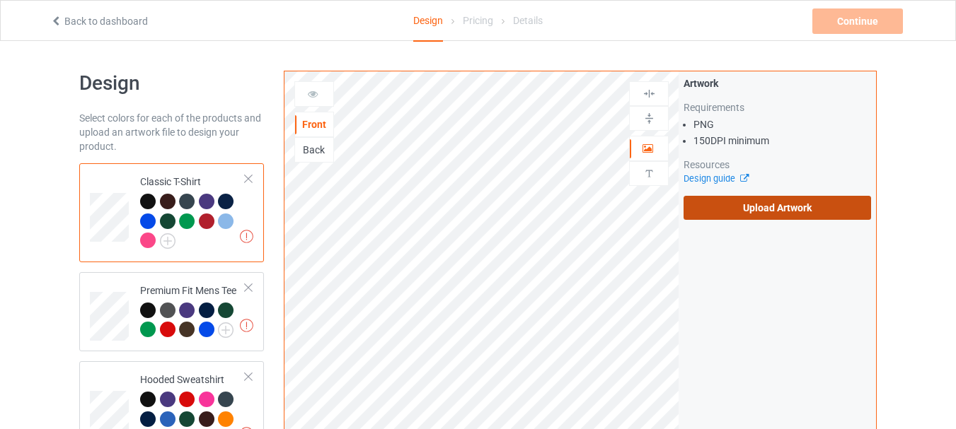
click at [779, 214] on label "Upload Artwork" at bounding box center [776, 208] width 187 height 24
click at [0, 0] on input "Upload Artwork" at bounding box center [0, 0] width 0 height 0
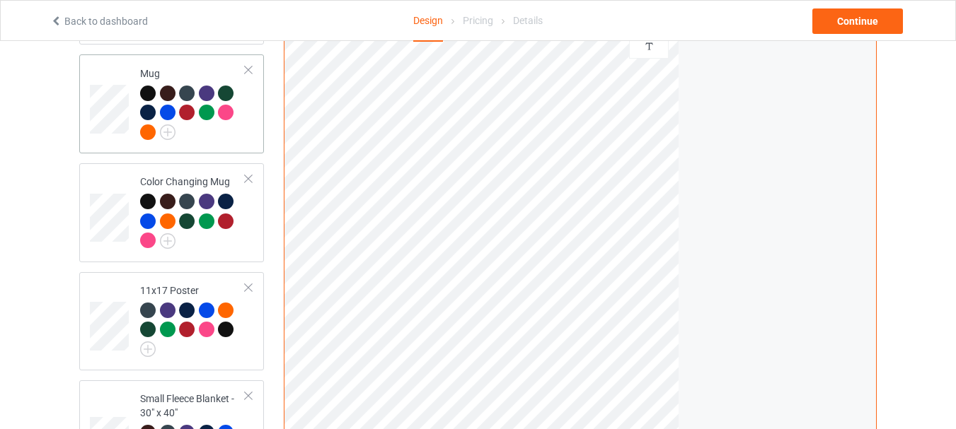
scroll to position [1022, 0]
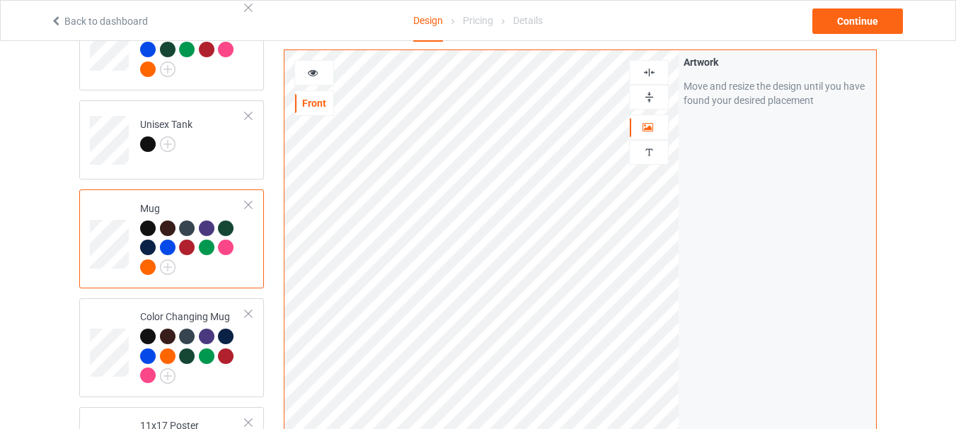
scroll to position [886, 0]
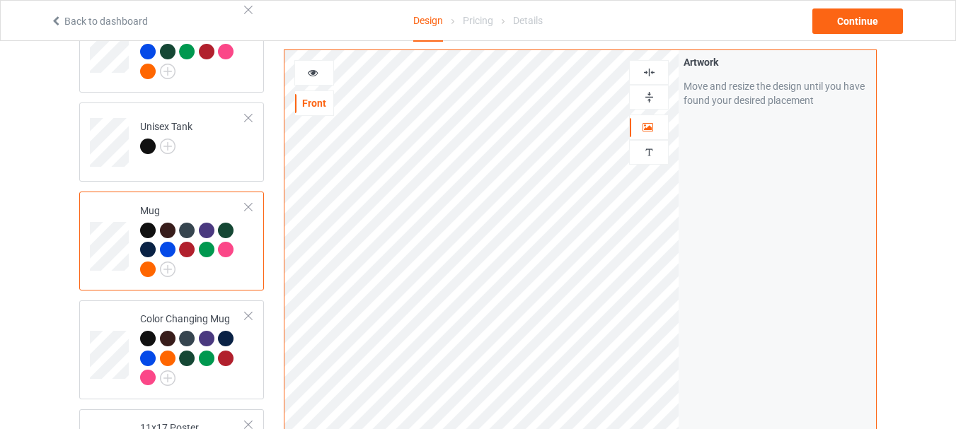
click at [650, 95] on img at bounding box center [648, 97] width 13 height 13
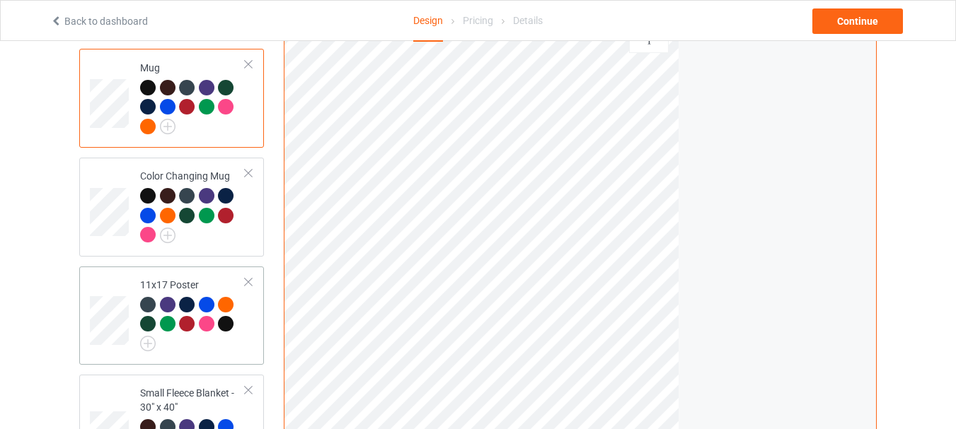
scroll to position [1029, 0]
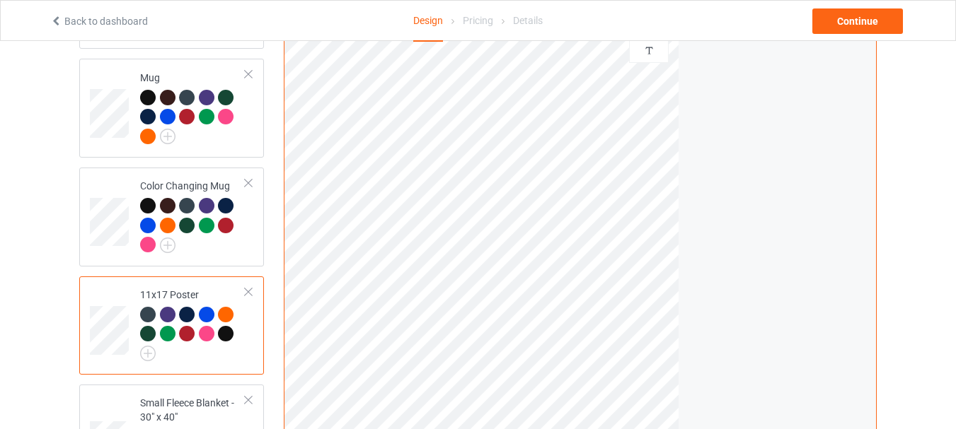
scroll to position [1019, 0]
click at [226, 327] on div at bounding box center [226, 333] width 16 height 16
click at [224, 327] on div at bounding box center [226, 333] width 16 height 16
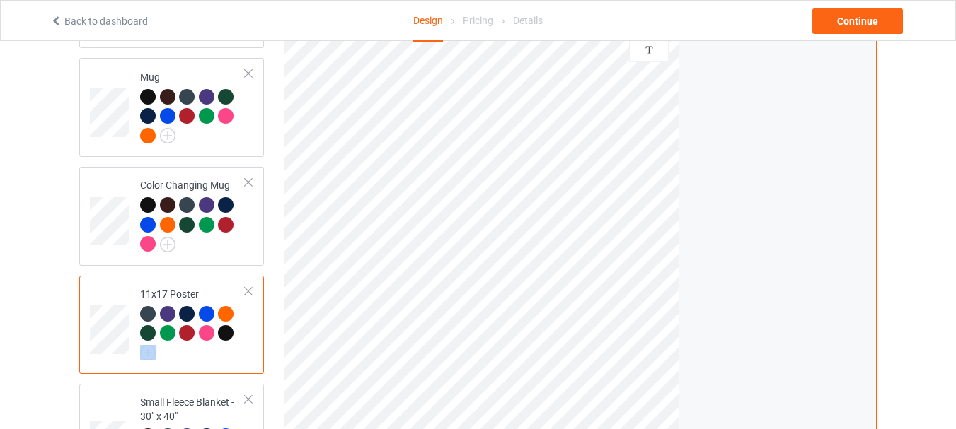
click at [224, 327] on div at bounding box center [226, 333] width 16 height 16
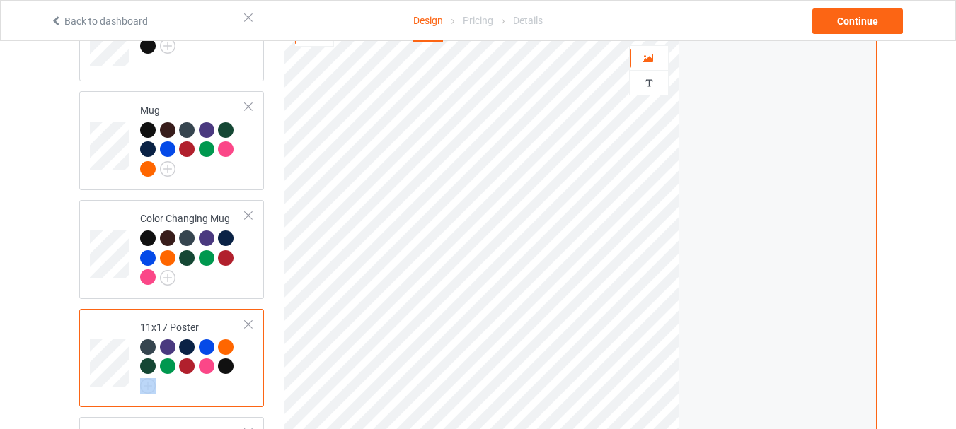
scroll to position [985, 0]
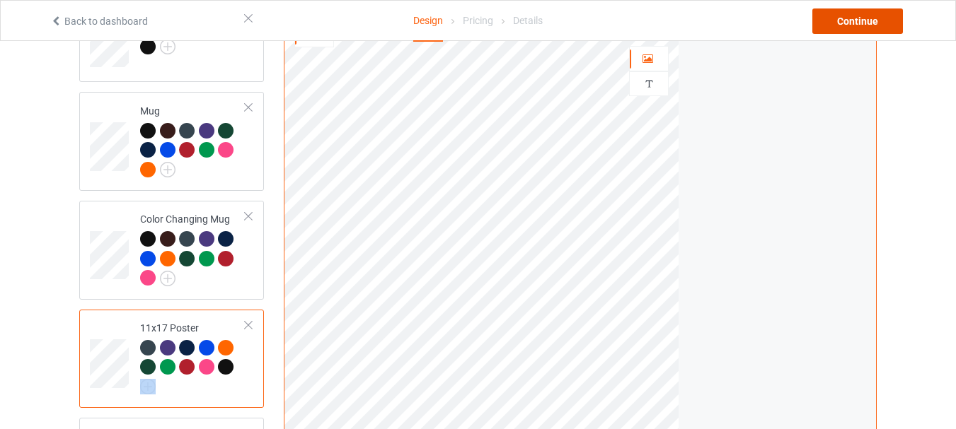
click at [850, 28] on div "Continue" at bounding box center [857, 20] width 91 height 25
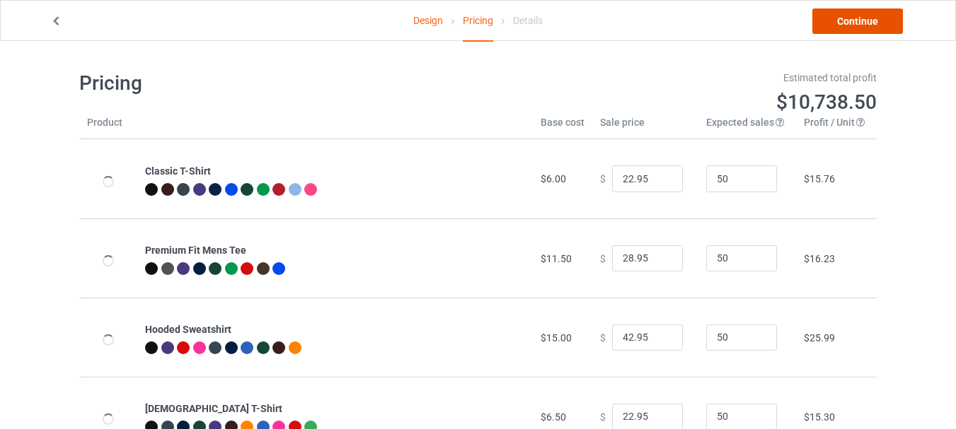
click at [849, 25] on link "Continue" at bounding box center [857, 20] width 91 height 25
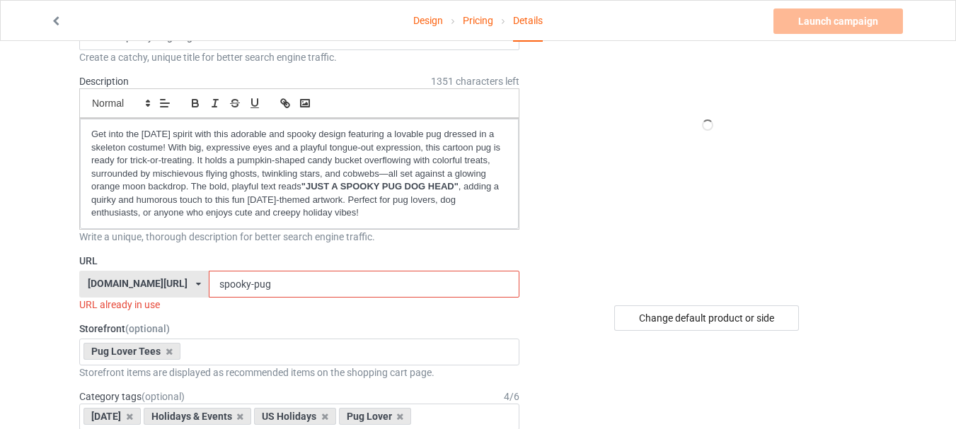
scroll to position [105, 0]
click at [330, 278] on input "spooky-pug" at bounding box center [364, 283] width 310 height 27
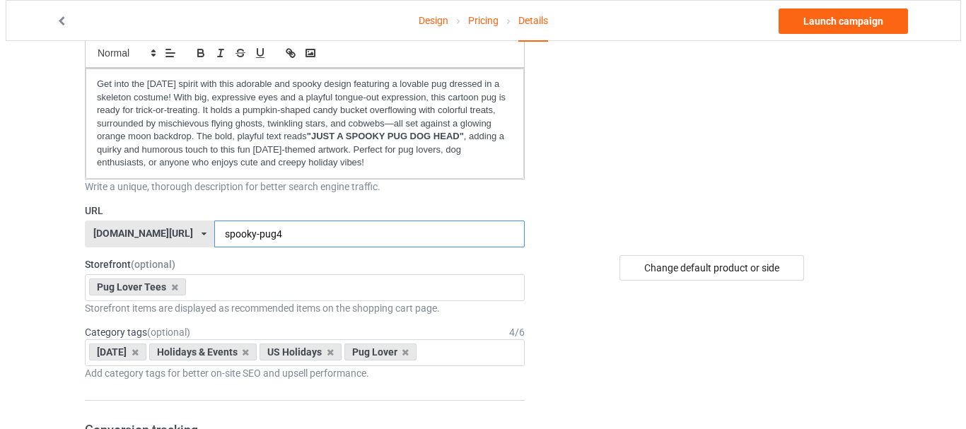
scroll to position [0, 0]
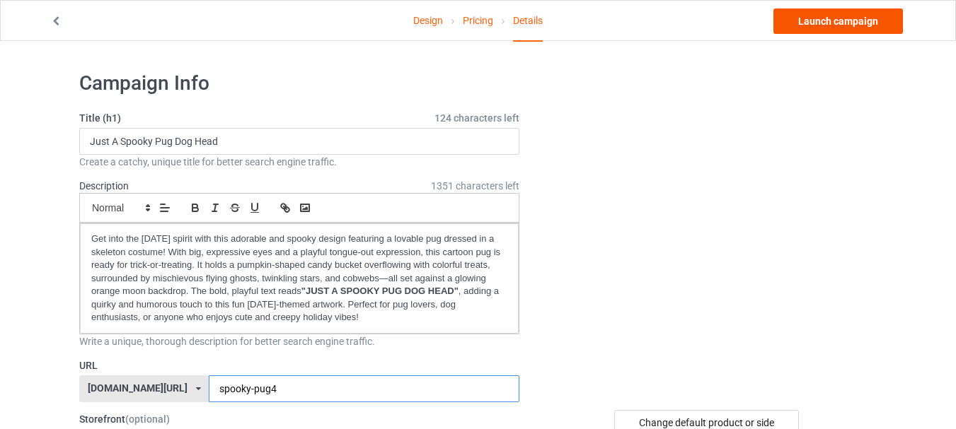
type input "spooky-pug4"
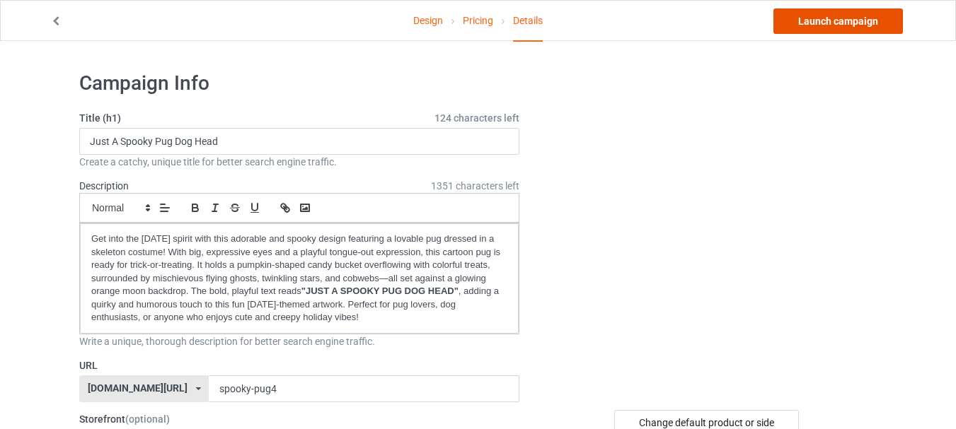
click at [827, 30] on link "Launch campaign" at bounding box center [837, 20] width 129 height 25
